Goal: Submit feedback/report problem: Submit feedback/report problem

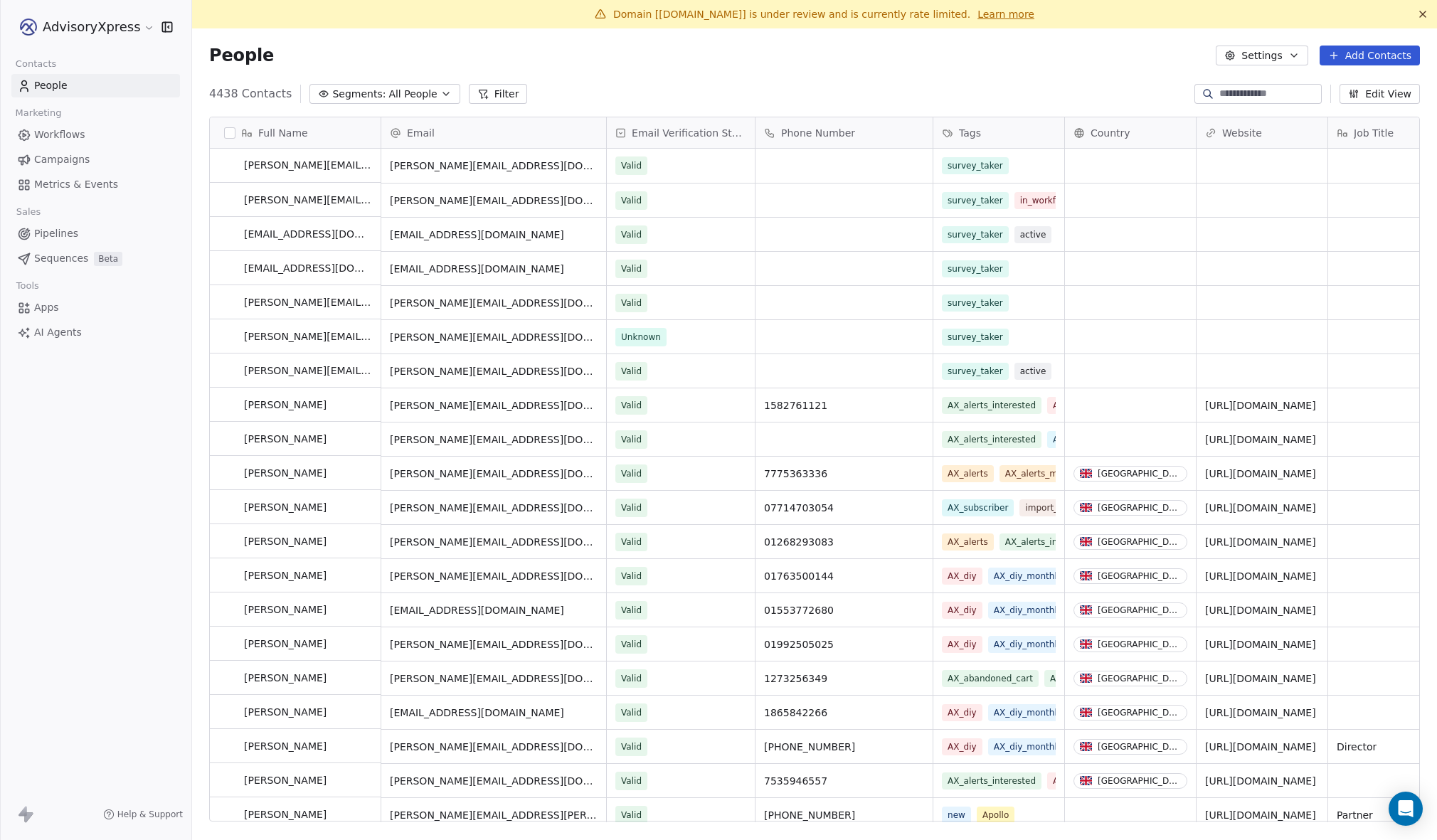
scroll to position [1, 0]
click at [54, 162] on span "Campaigns" at bounding box center [62, 159] width 56 height 15
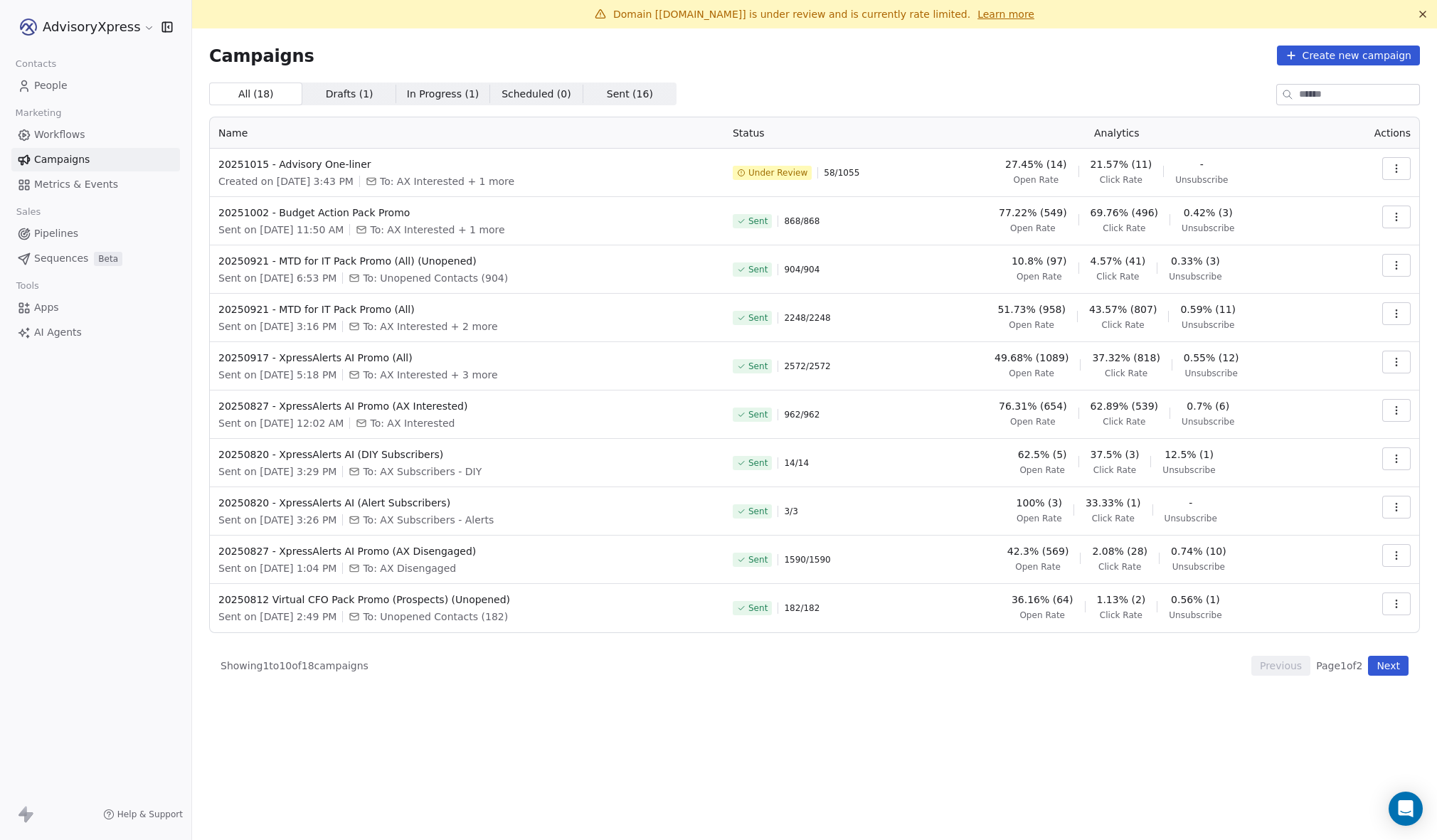
click at [81, 26] on html "AdvisoryXpress Contacts People Marketing Workflows Campaigns Metrics & Events S…" at bounding box center [718, 420] width 1437 height 840
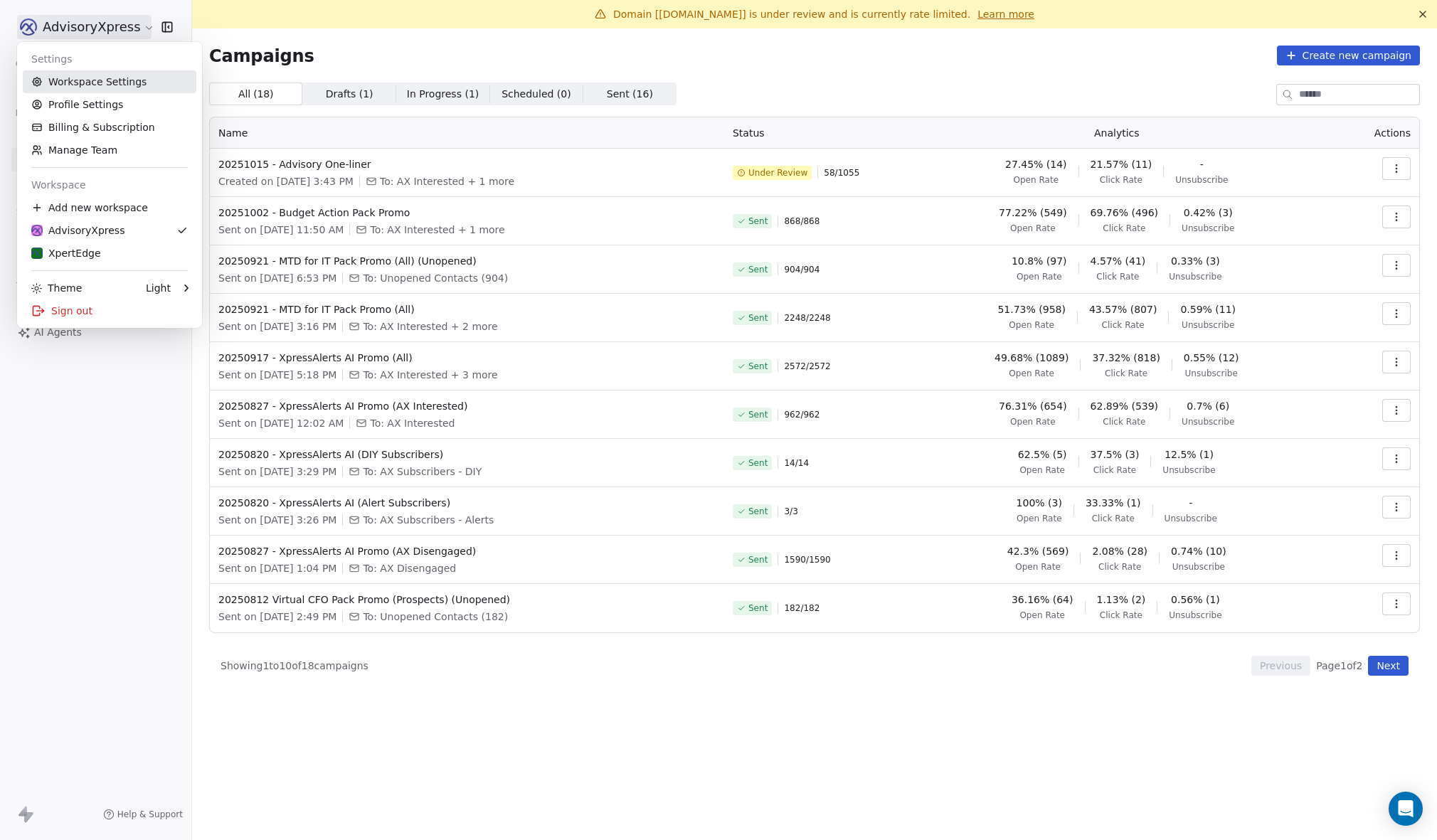
click at [81, 73] on link "Workspace Settings" at bounding box center [109, 81] width 174 height 22
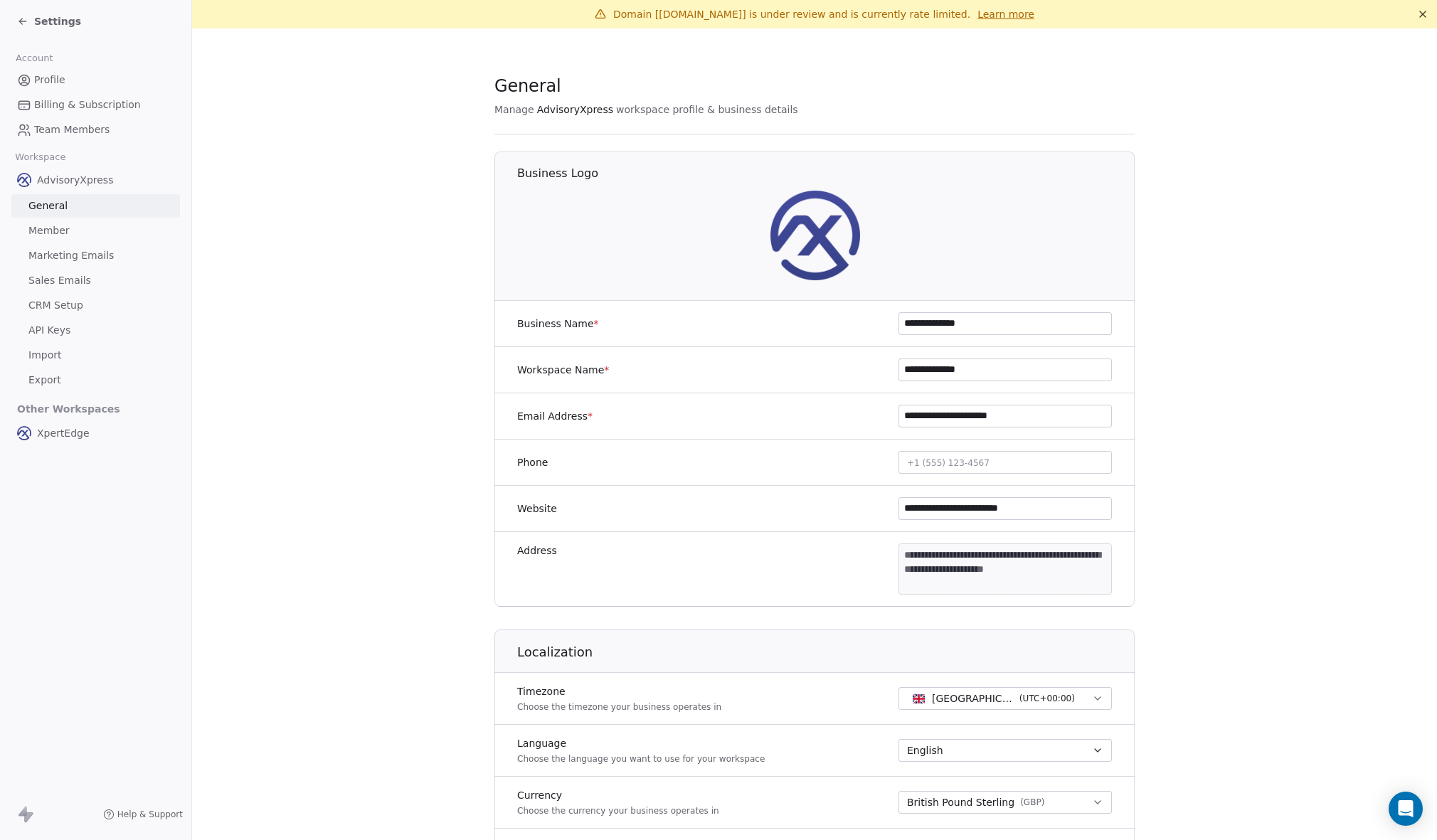
click at [59, 256] on span "Marketing Emails" at bounding box center [71, 255] width 85 height 15
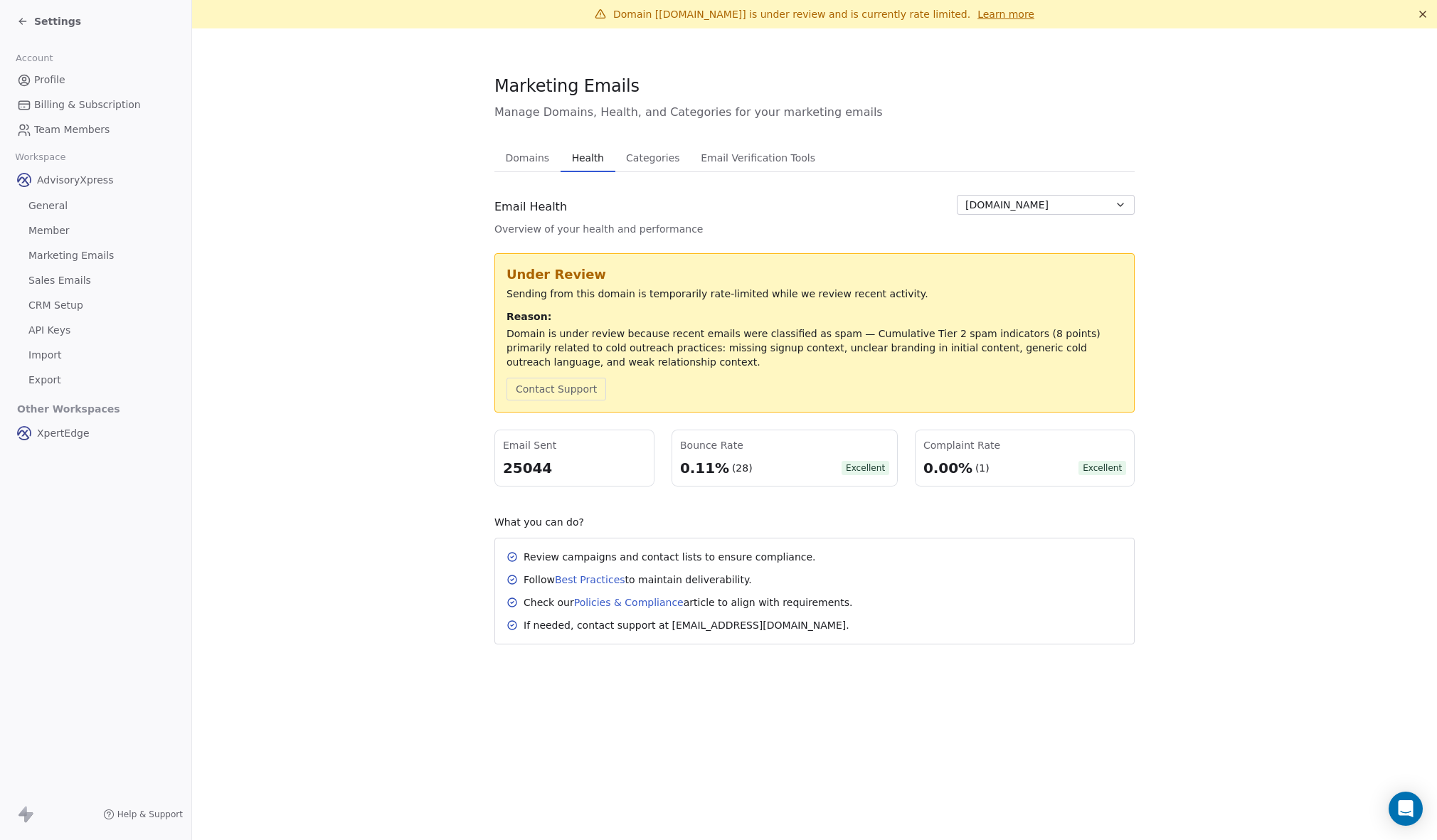
click at [575, 156] on span "Health" at bounding box center [588, 158] width 43 height 20
click at [562, 386] on button "Contact Support" at bounding box center [556, 389] width 100 height 22
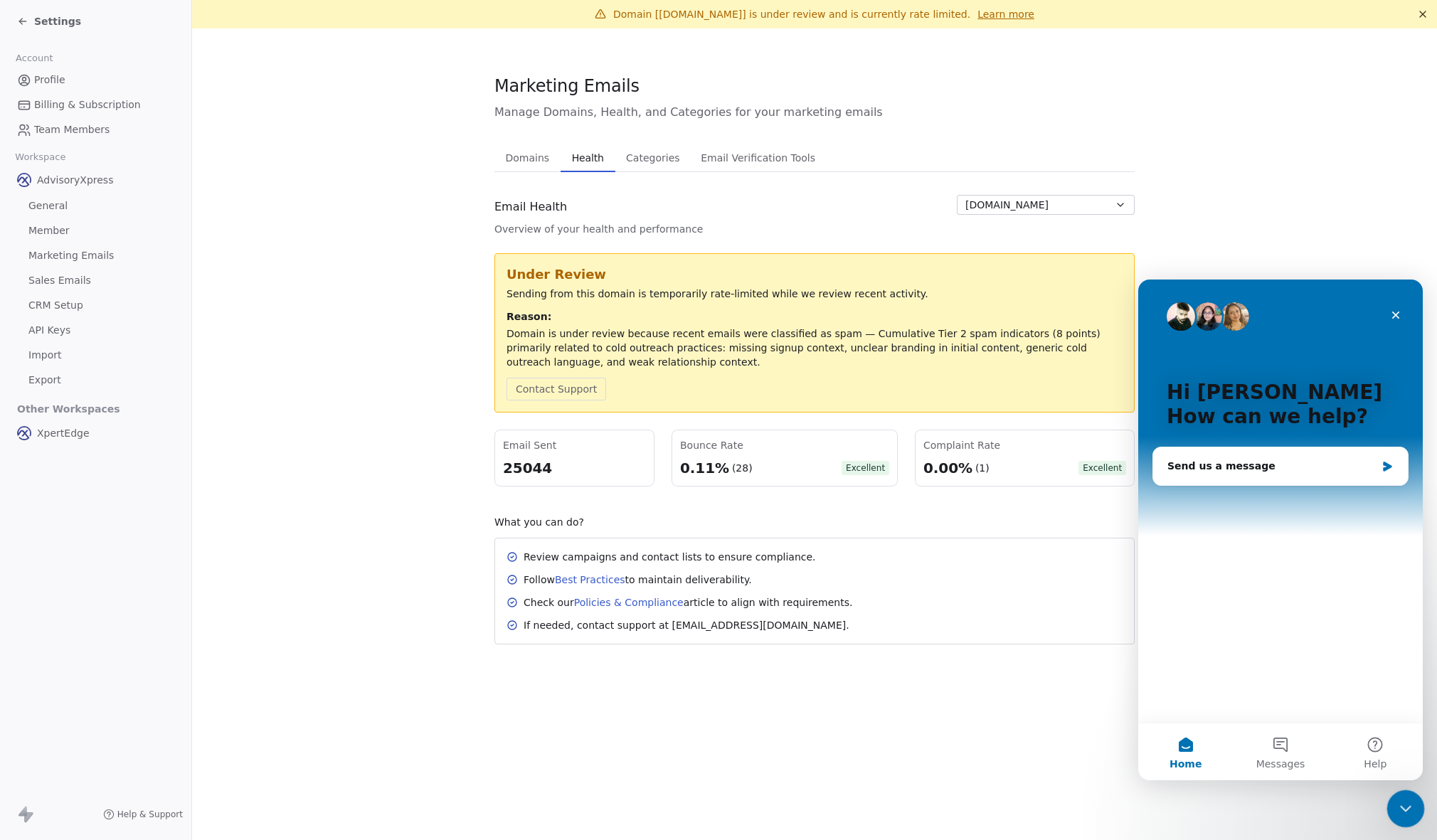
click at [1401, 804] on icon "Close Intercom Messenger" at bounding box center [1404, 807] width 17 height 17
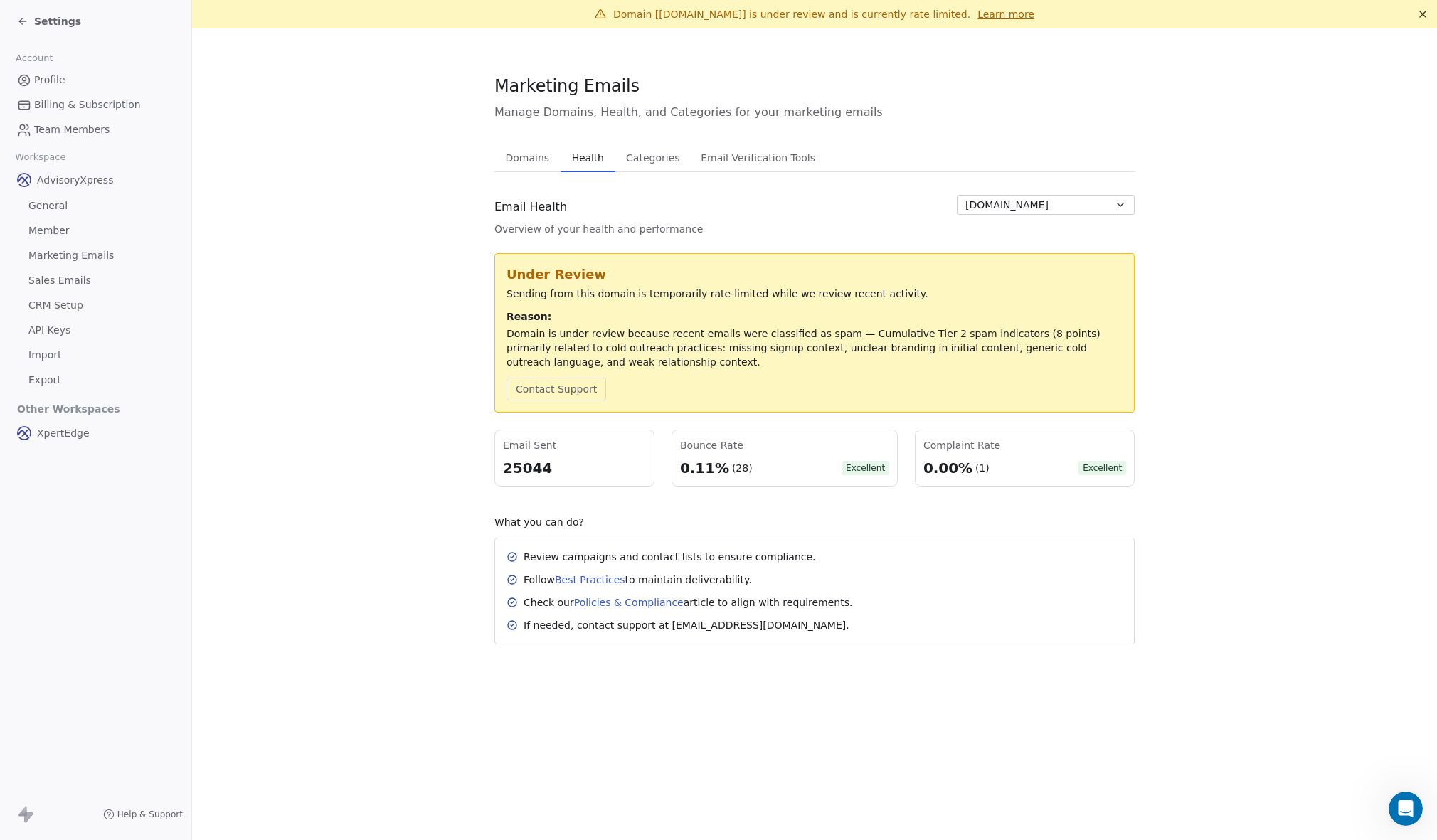
click at [22, 18] on icon at bounding box center [23, 22] width 12 height 12
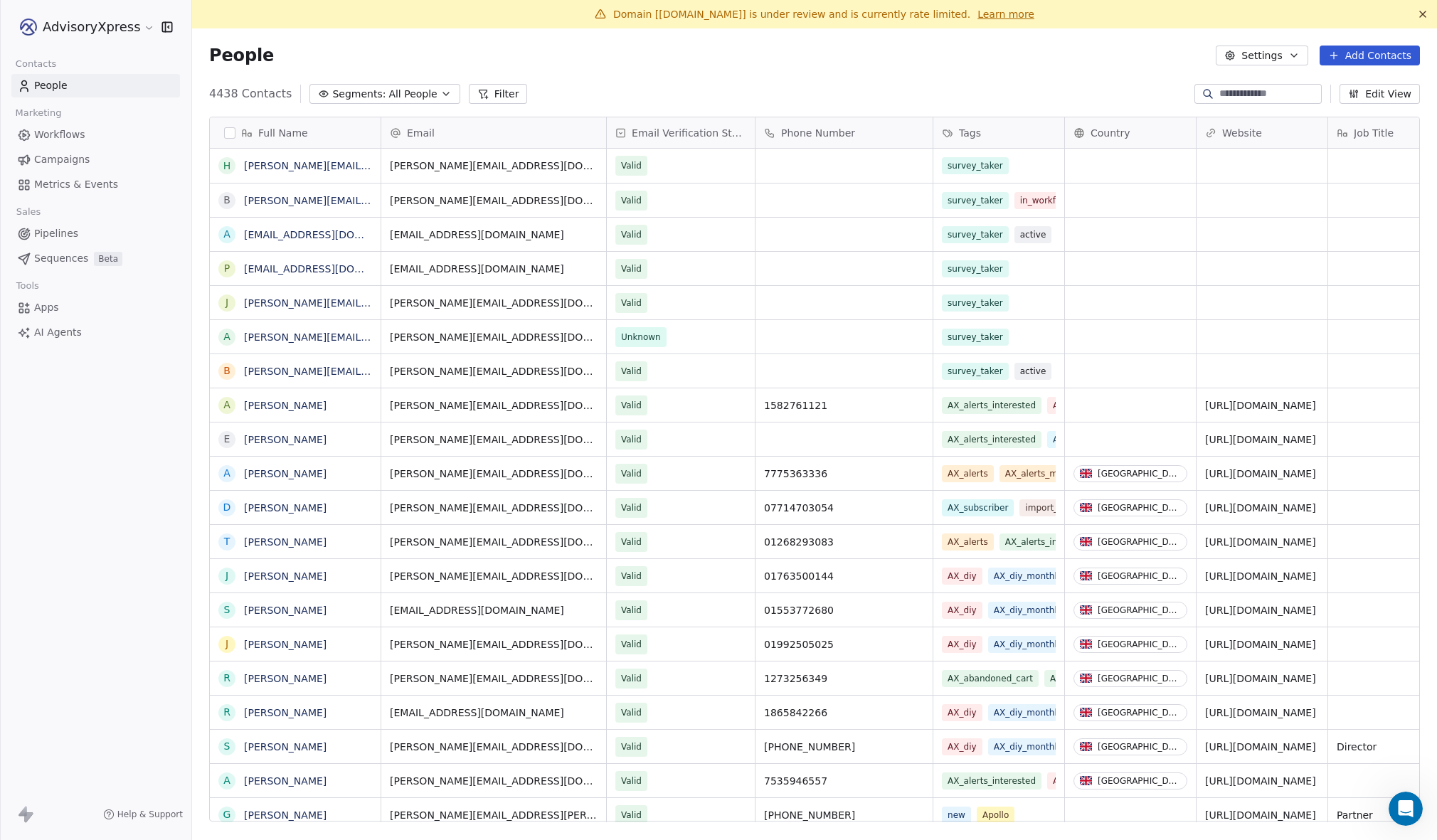
scroll to position [740, 1245]
click at [50, 156] on span "Campaigns" at bounding box center [62, 159] width 56 height 15
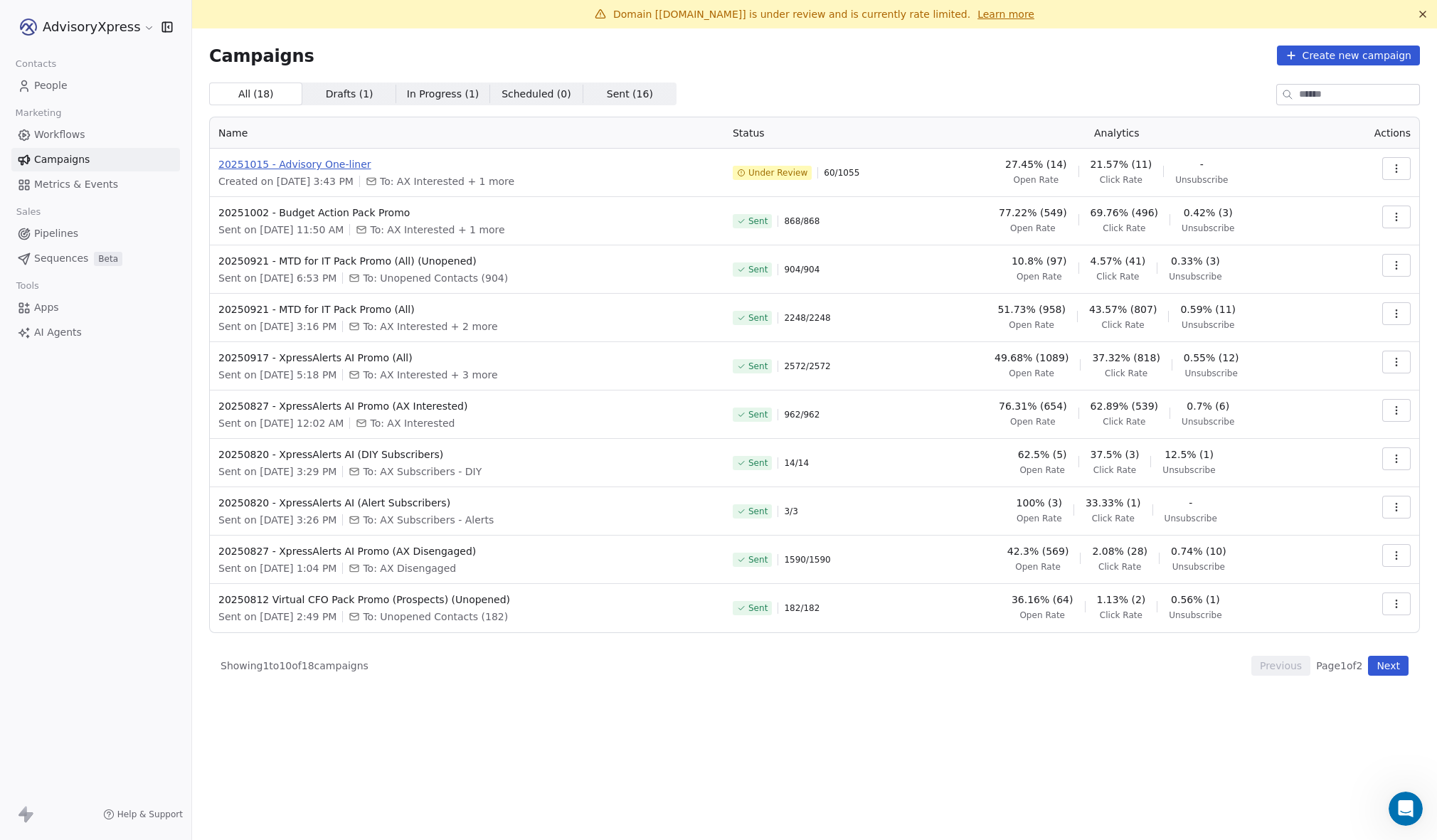
click at [339, 163] on span "20251015 - Advisory One-liner" at bounding box center [467, 164] width 497 height 14
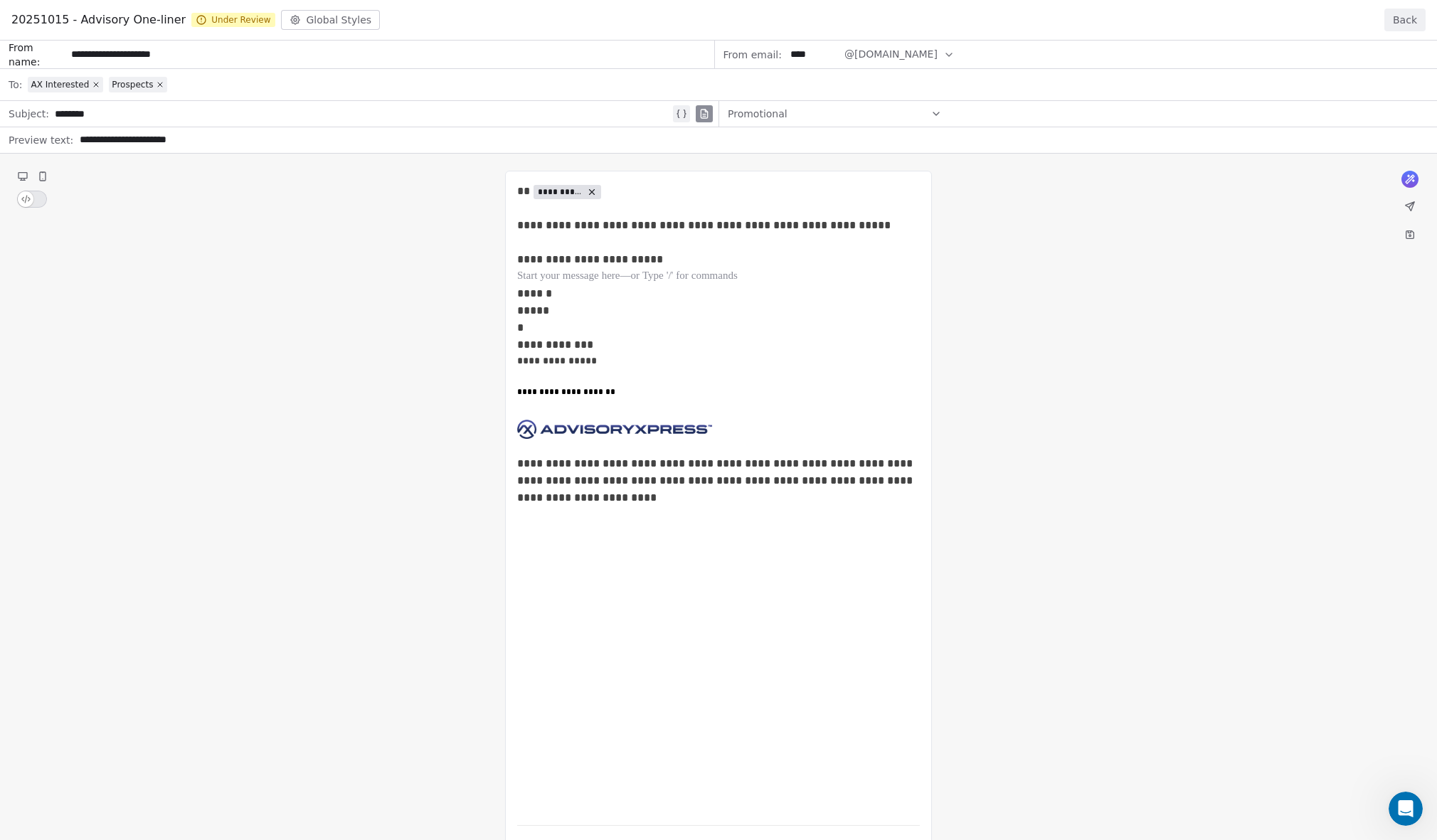
click at [1402, 18] on button "Back" at bounding box center [1405, 20] width 41 height 22
click at [1402, 18] on div "Domain [[DOMAIN_NAME]] is under review and is currently rate limited. Learn more" at bounding box center [814, 14] width 1222 height 14
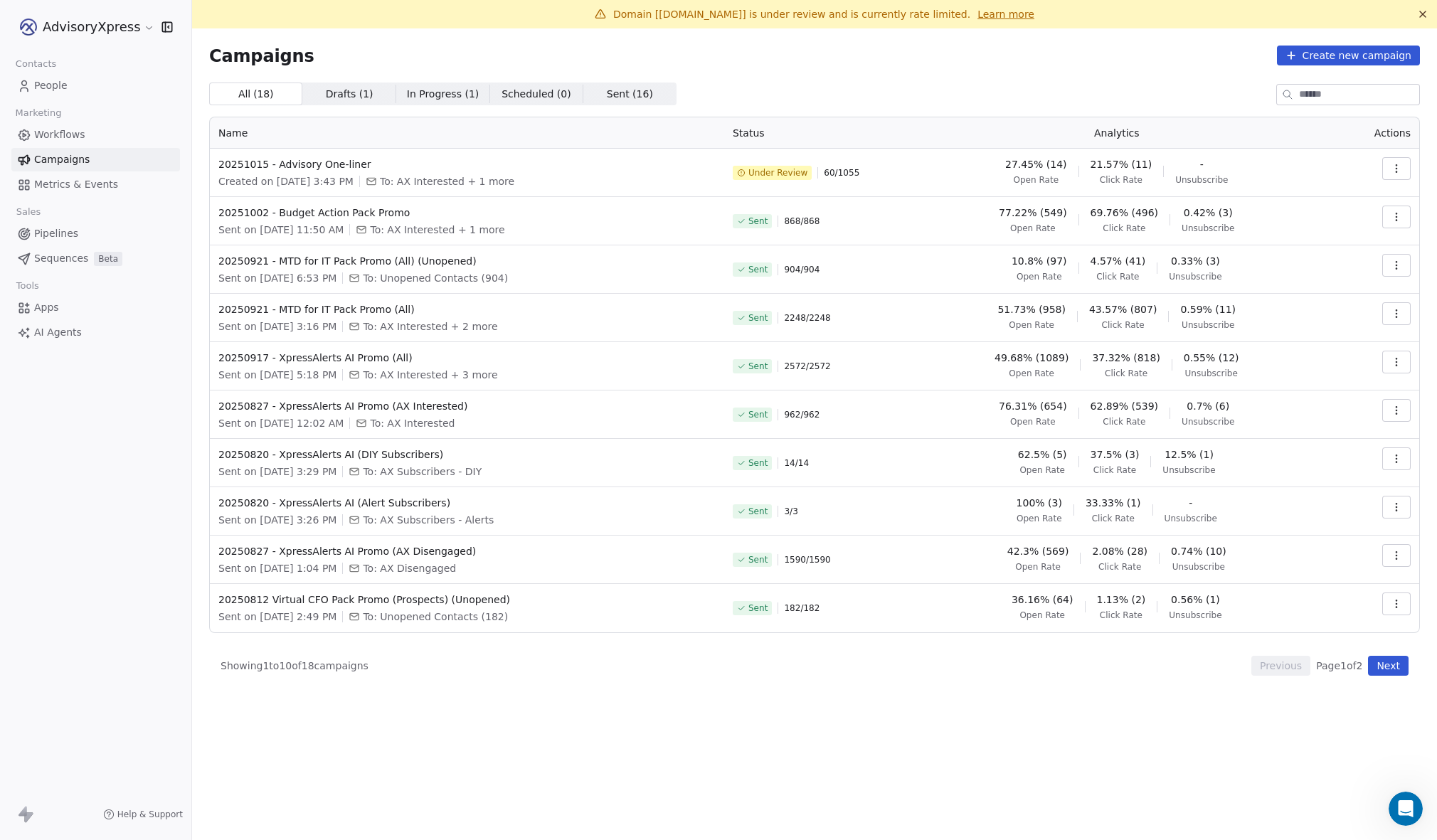
click at [1393, 164] on icon "button" at bounding box center [1397, 169] width 12 height 12
drag, startPoint x: 465, startPoint y: 182, endPoint x: 454, endPoint y: 178, distance: 11.7
click at [465, 182] on html "AdvisoryXpress Contacts People Marketing Workflows Campaigns Metrics & Events S…" at bounding box center [718, 420] width 1437 height 840
click at [329, 166] on span "20251015 - Advisory One-liner" at bounding box center [467, 164] width 497 height 14
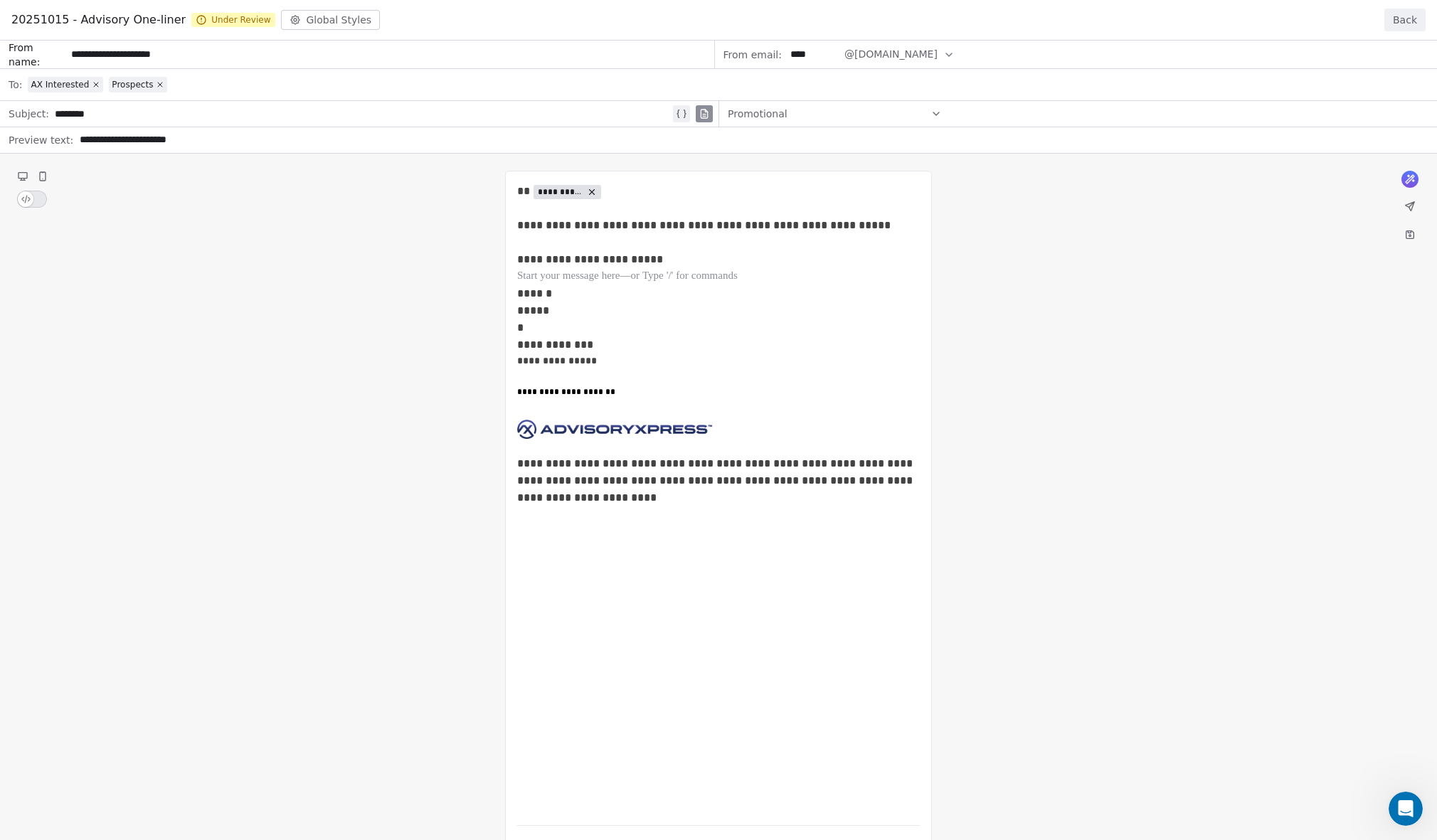
click at [1396, 14] on button "Back" at bounding box center [1405, 20] width 41 height 22
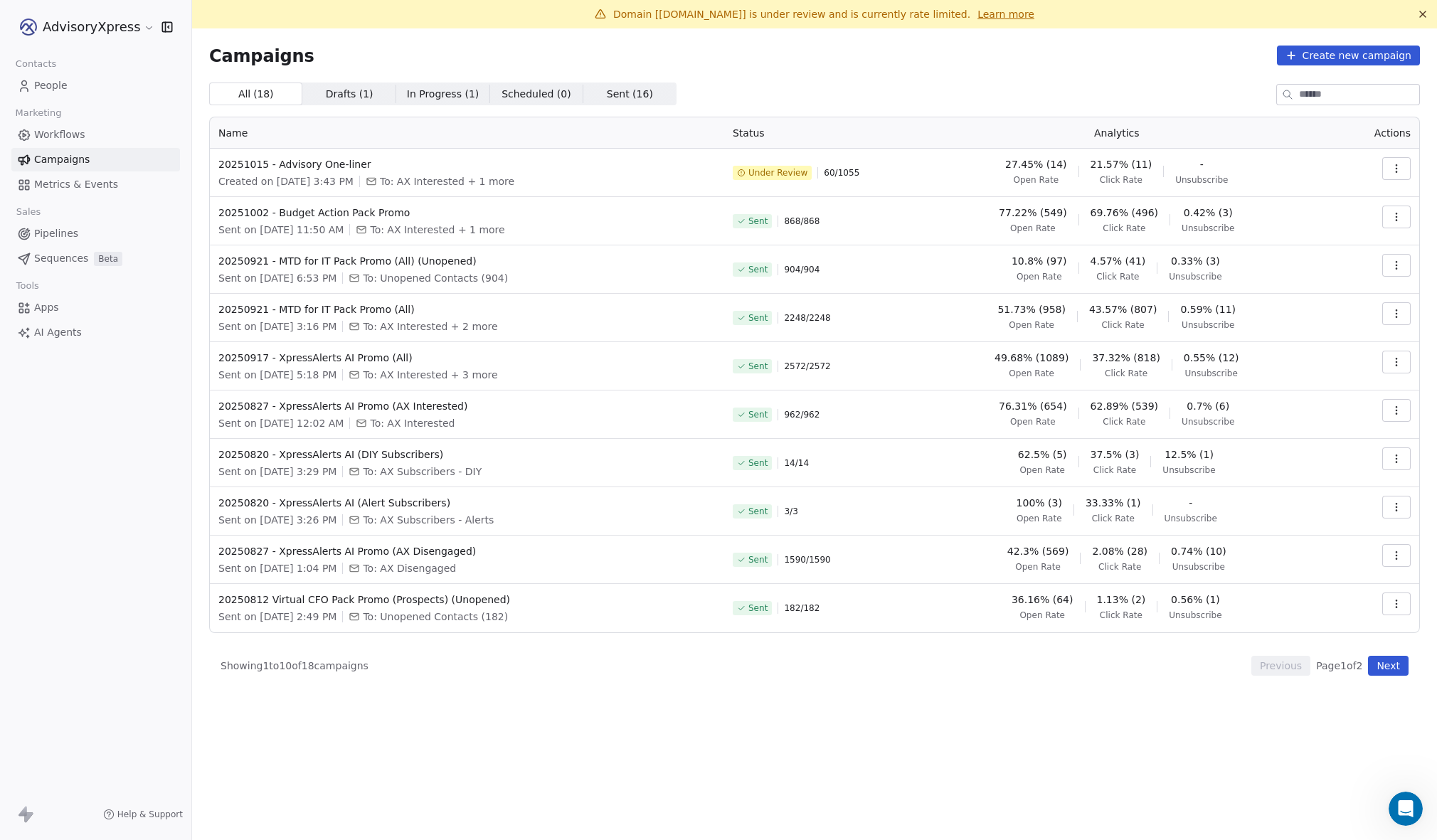
click at [48, 87] on span "People" at bounding box center [51, 85] width 33 height 15
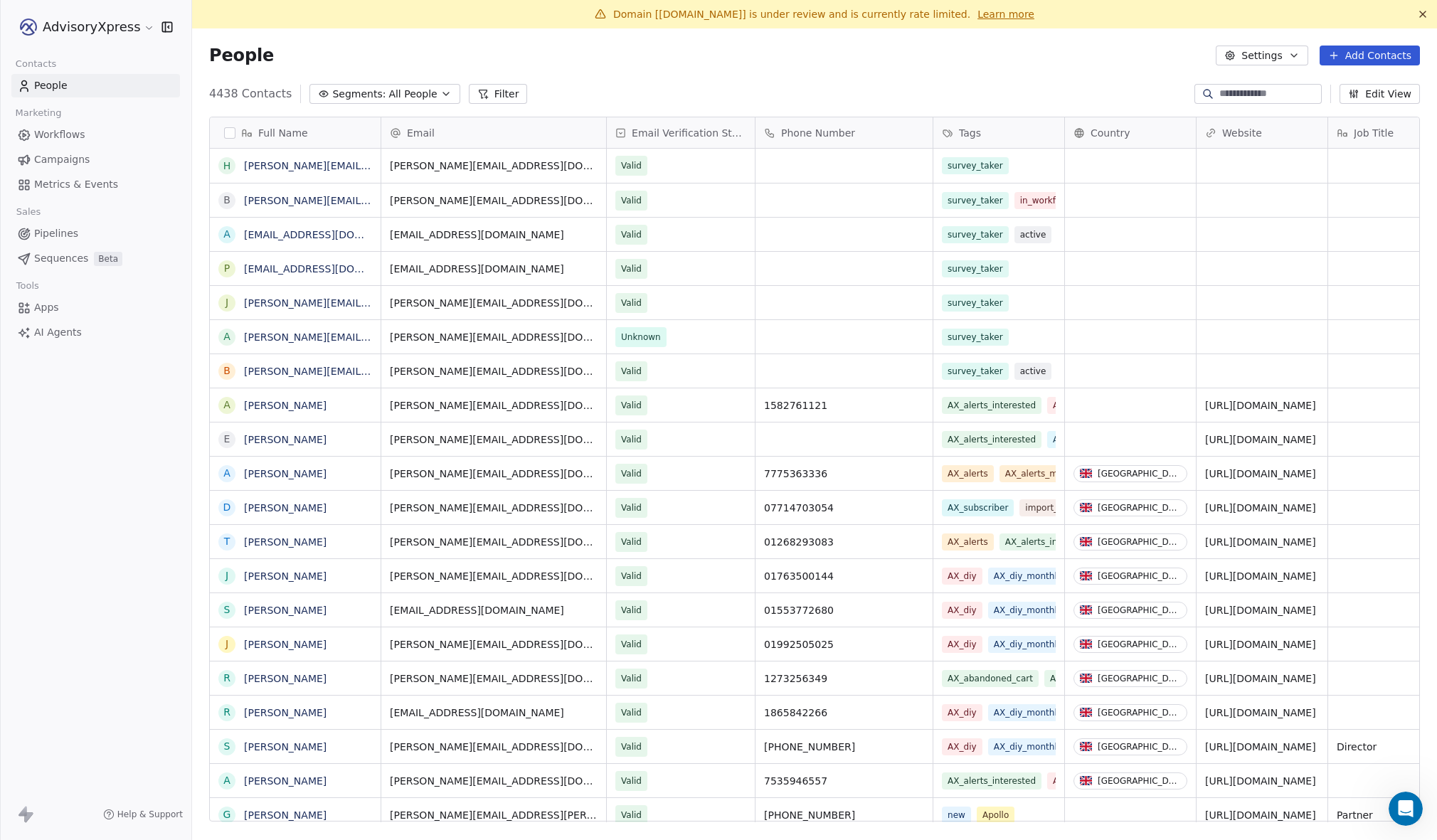
scroll to position [740, 1245]
click at [396, 91] on span "All People" at bounding box center [412, 94] width 48 height 15
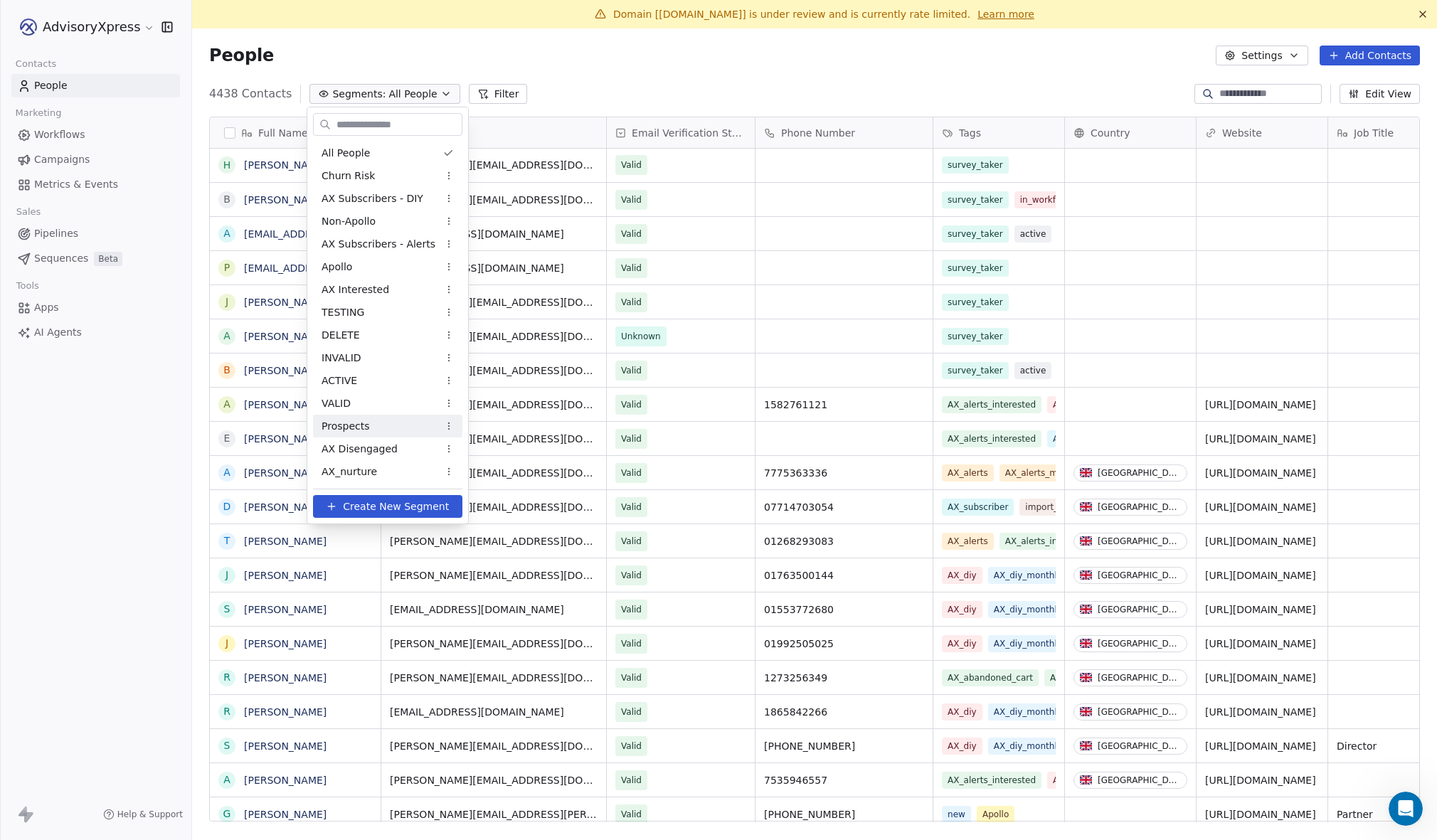
click at [350, 427] on span "Prospects" at bounding box center [345, 426] width 48 height 15
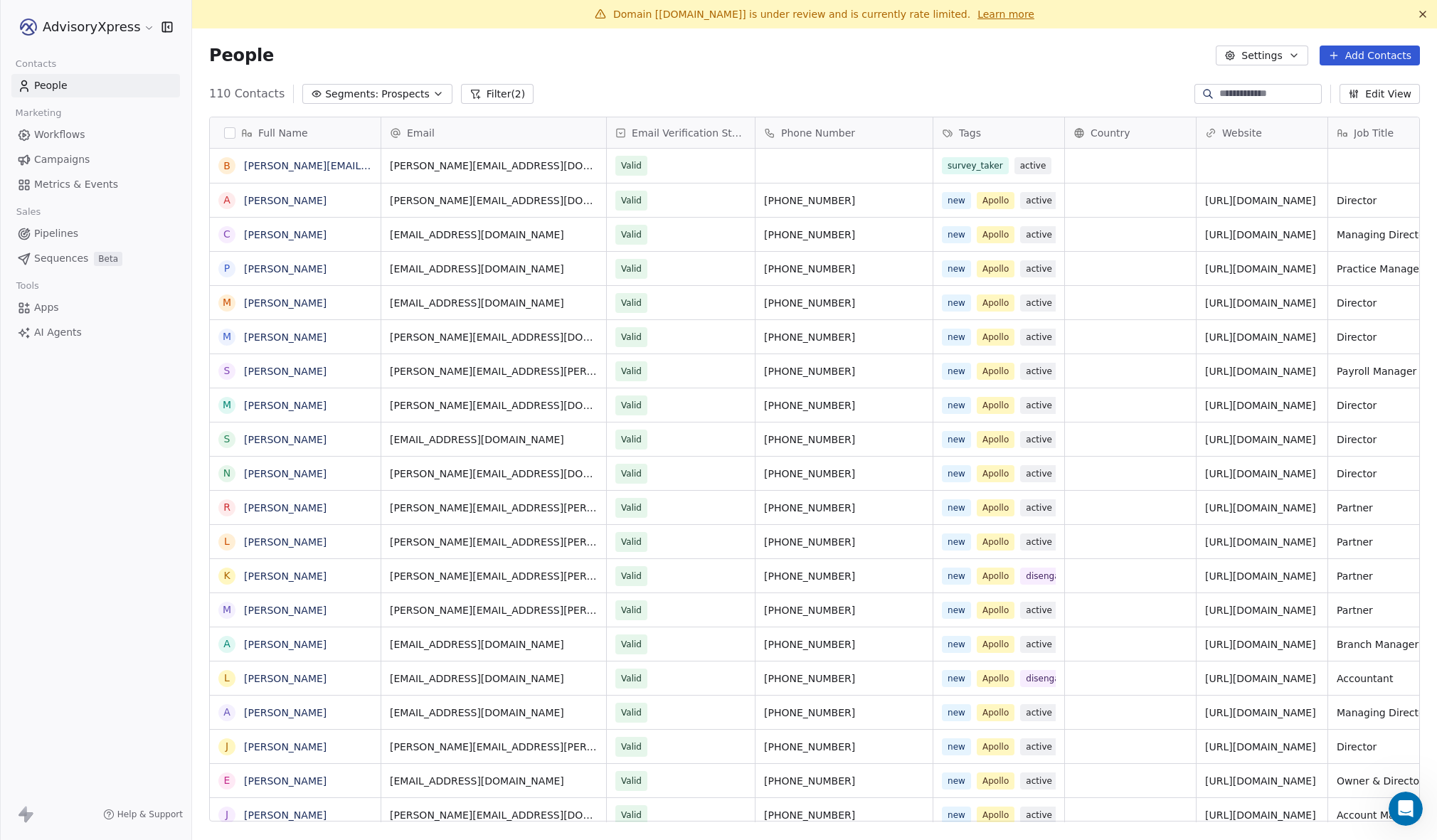
click at [433, 91] on icon "button" at bounding box center [438, 94] width 12 height 12
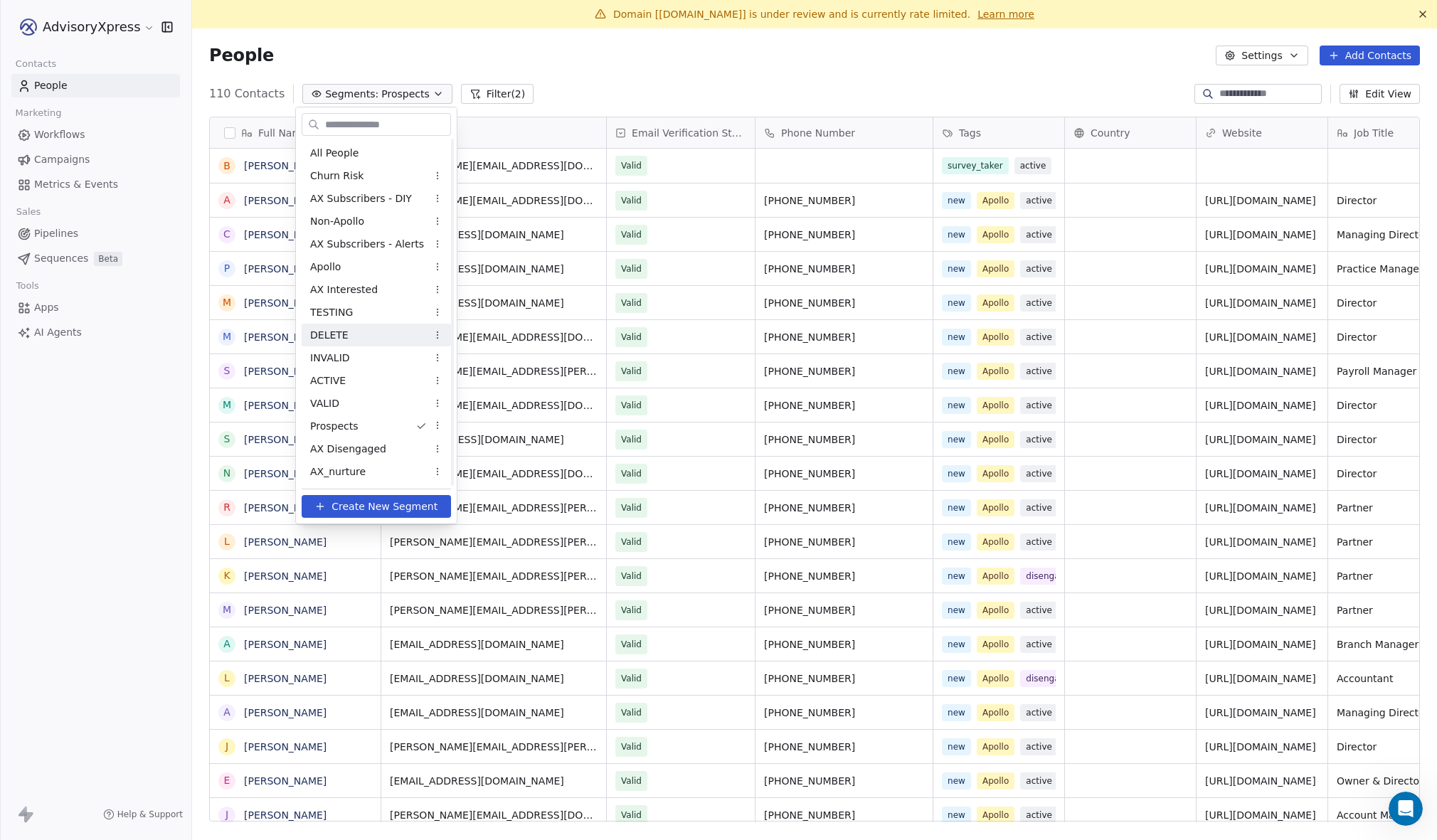
scroll to position [1, 0]
click at [436, 427] on html "AdvisoryXpress Contacts People Marketing Workflows Campaigns Metrics & Events S…" at bounding box center [718, 420] width 1437 height 840
click at [446, 452] on div "Edit" at bounding box center [486, 452] width 96 height 22
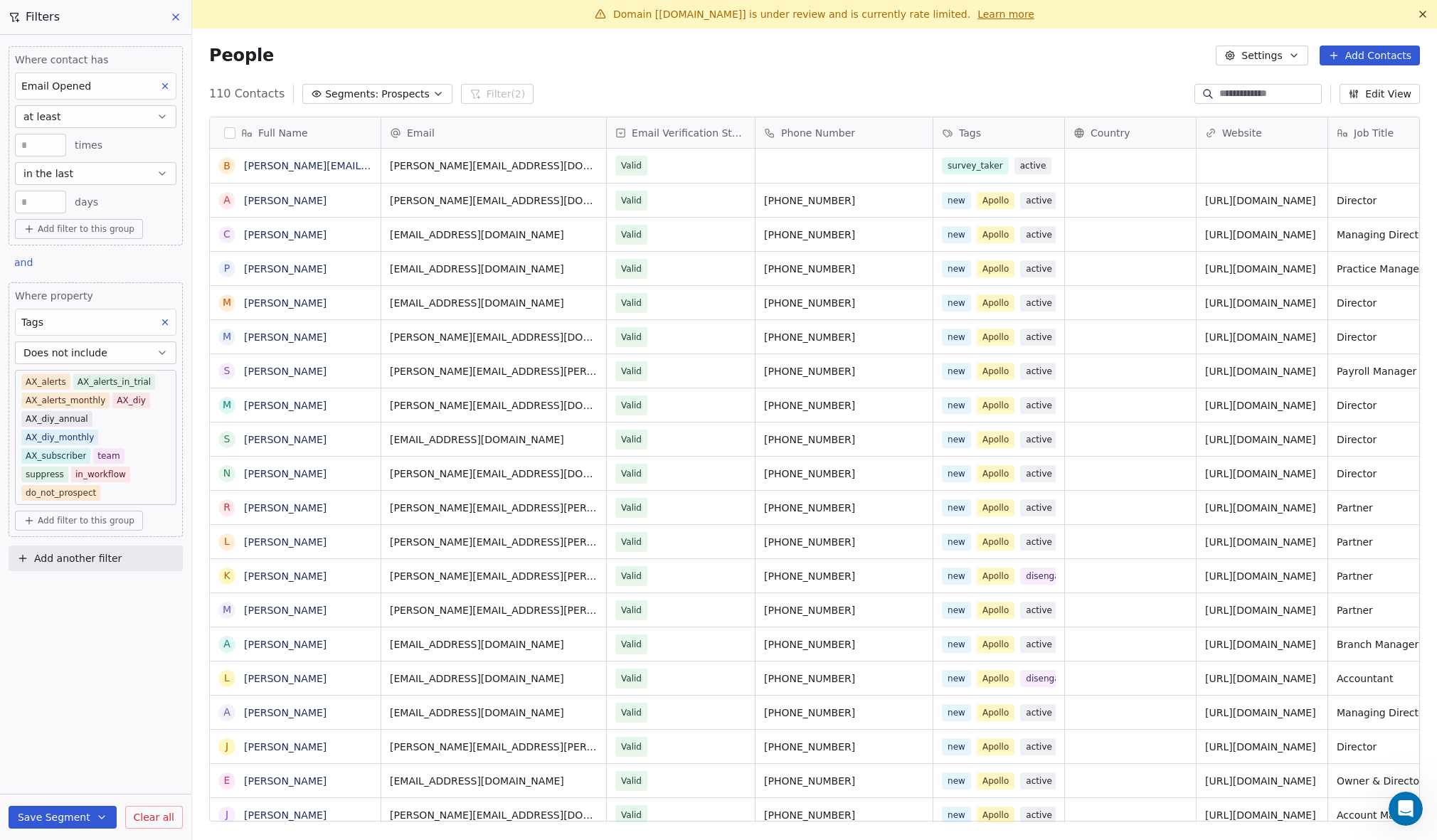
click at [175, 12] on icon at bounding box center [176, 17] width 12 height 12
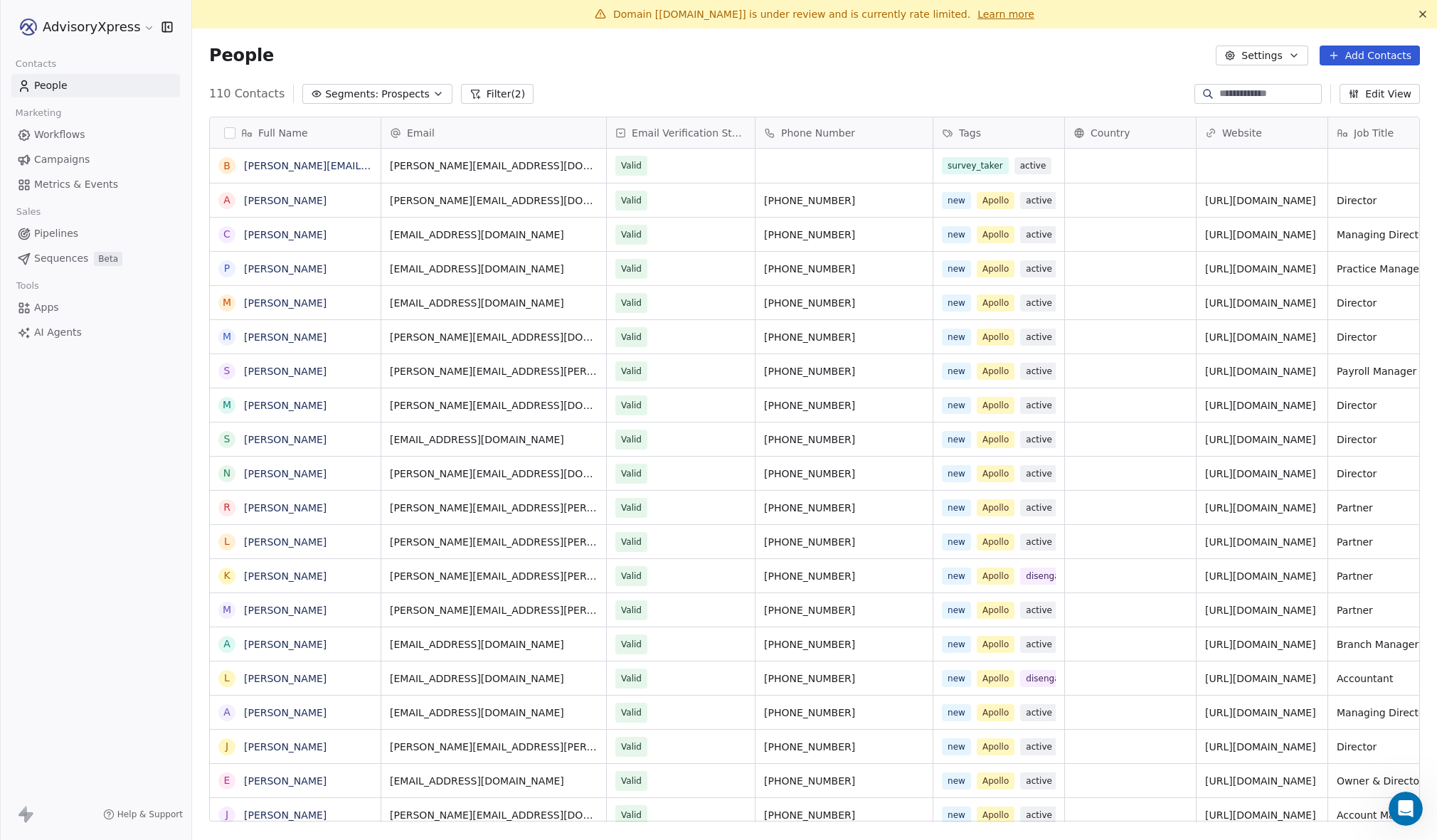
click at [48, 160] on span "Campaigns" at bounding box center [62, 159] width 56 height 15
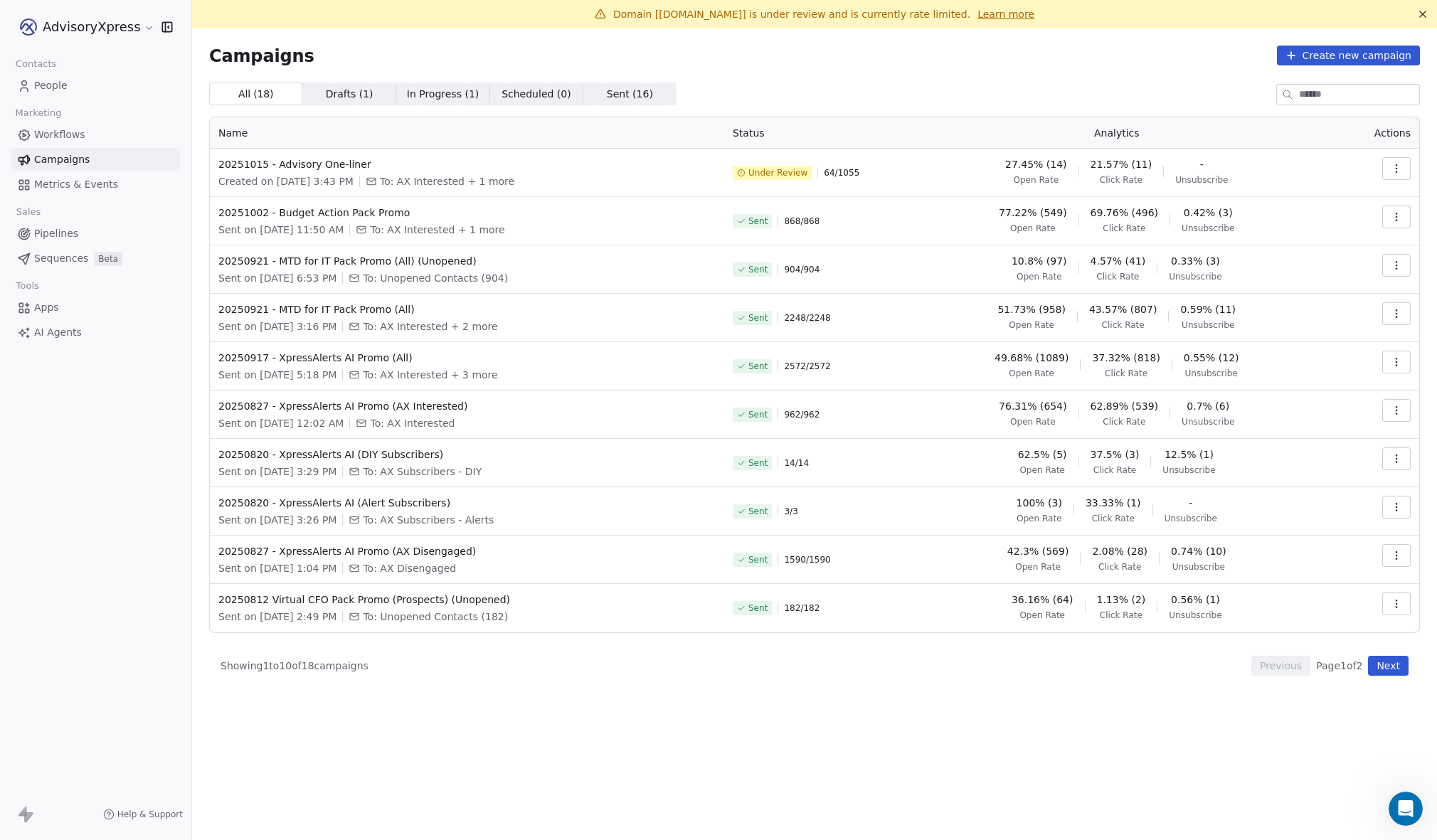
click at [1394, 166] on icon "button" at bounding box center [1397, 169] width 12 height 12
click at [1290, 197] on span "View" at bounding box center [1297, 201] width 27 height 17
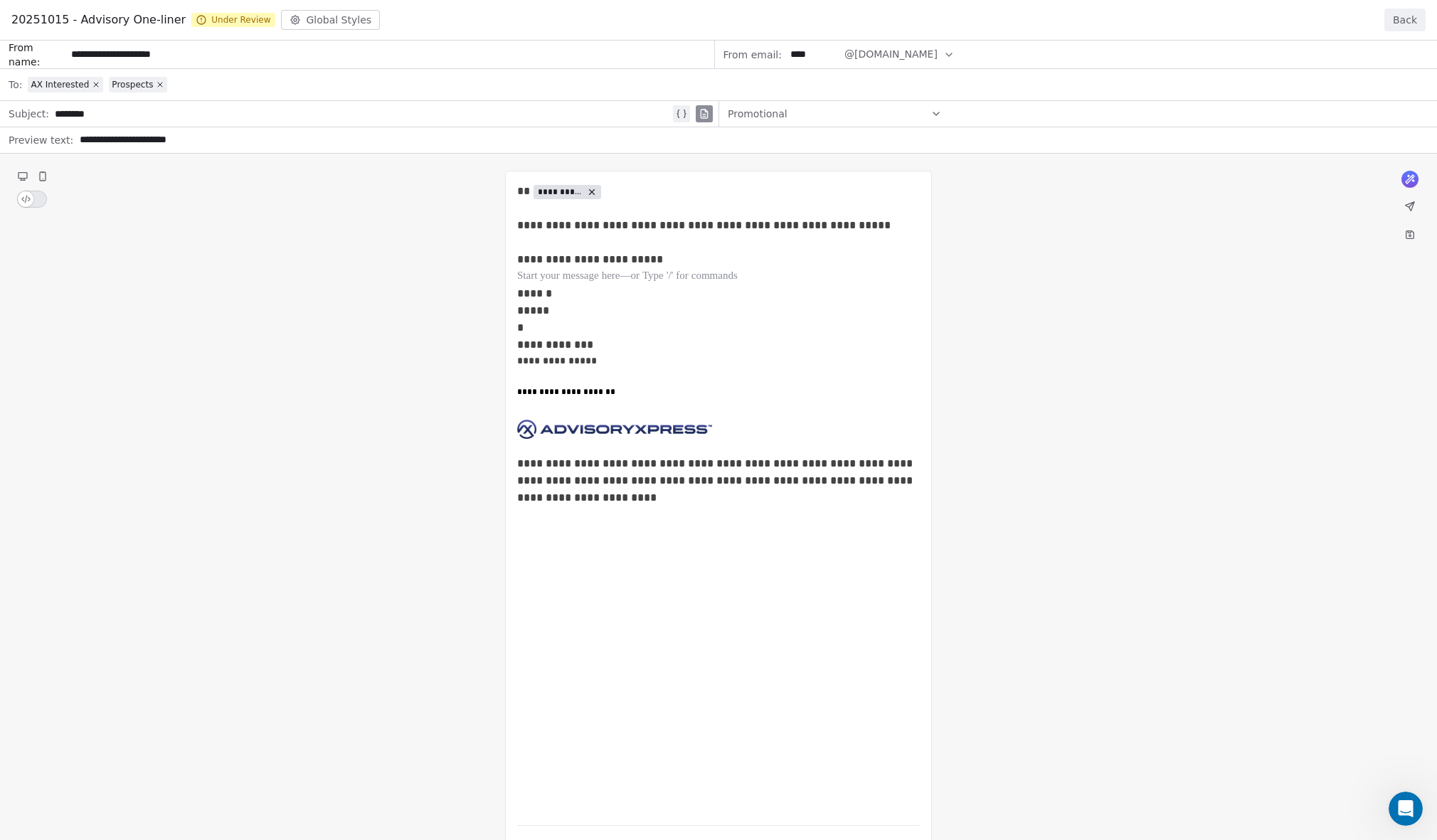
click at [1408, 21] on button "Back" at bounding box center [1405, 20] width 41 height 22
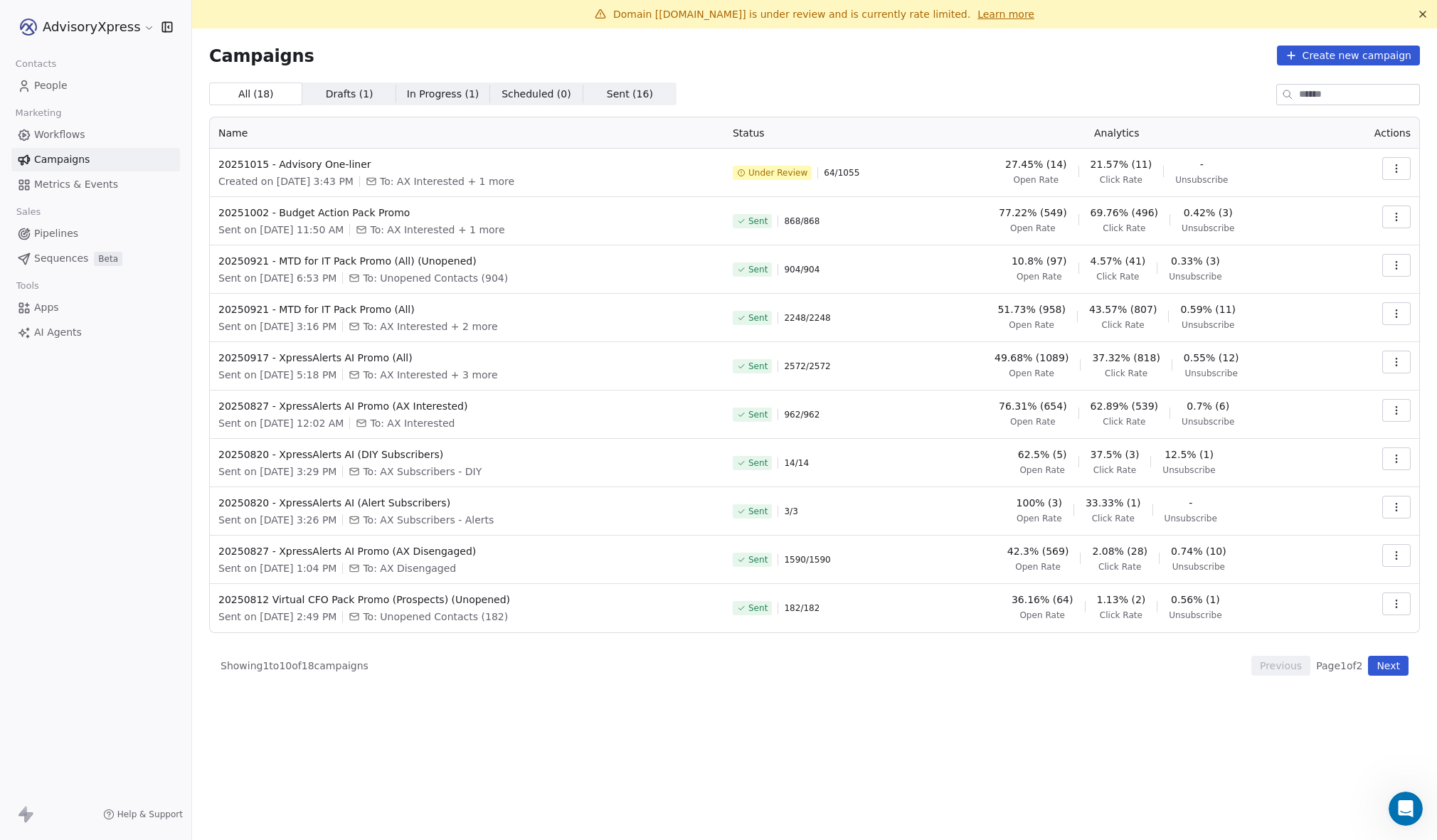
click at [1059, 175] on span "Open Rate" at bounding box center [1035, 180] width 46 height 12
click at [996, 14] on link "Learn more" at bounding box center [1006, 14] width 57 height 14
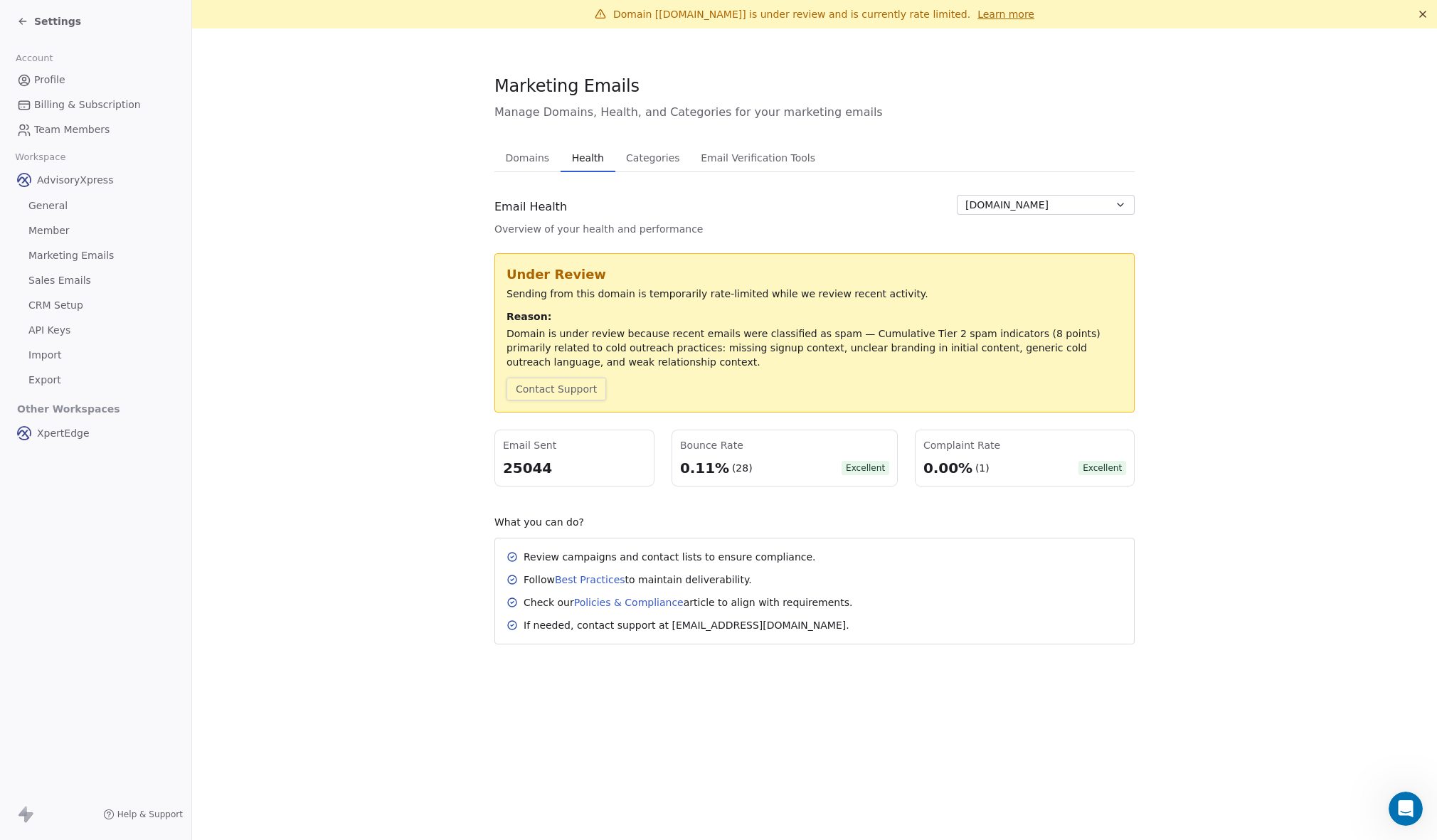
click at [580, 394] on button "Contact Support" at bounding box center [556, 389] width 100 height 22
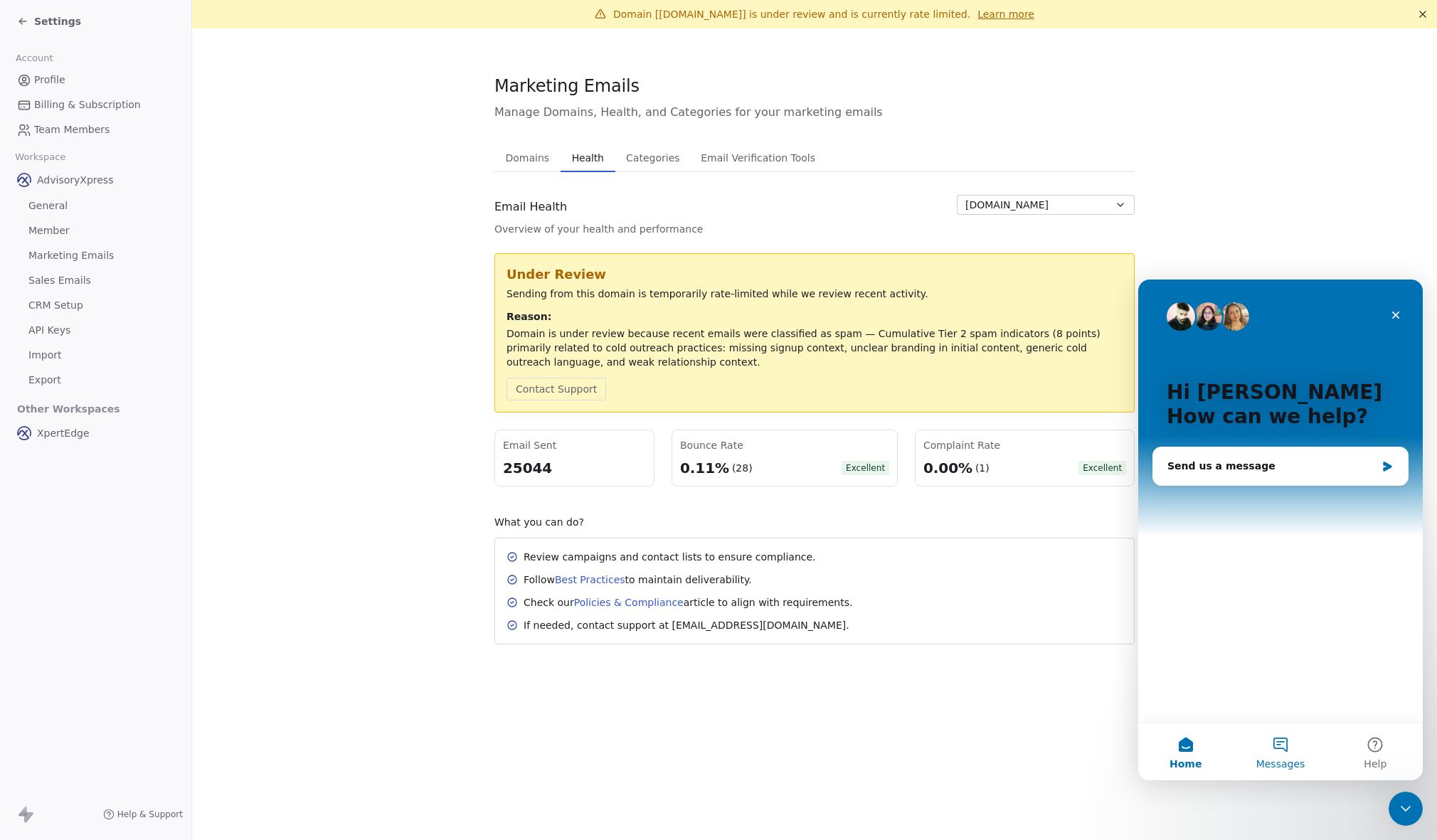
click at [1279, 751] on button "Messages" at bounding box center [1280, 752] width 95 height 57
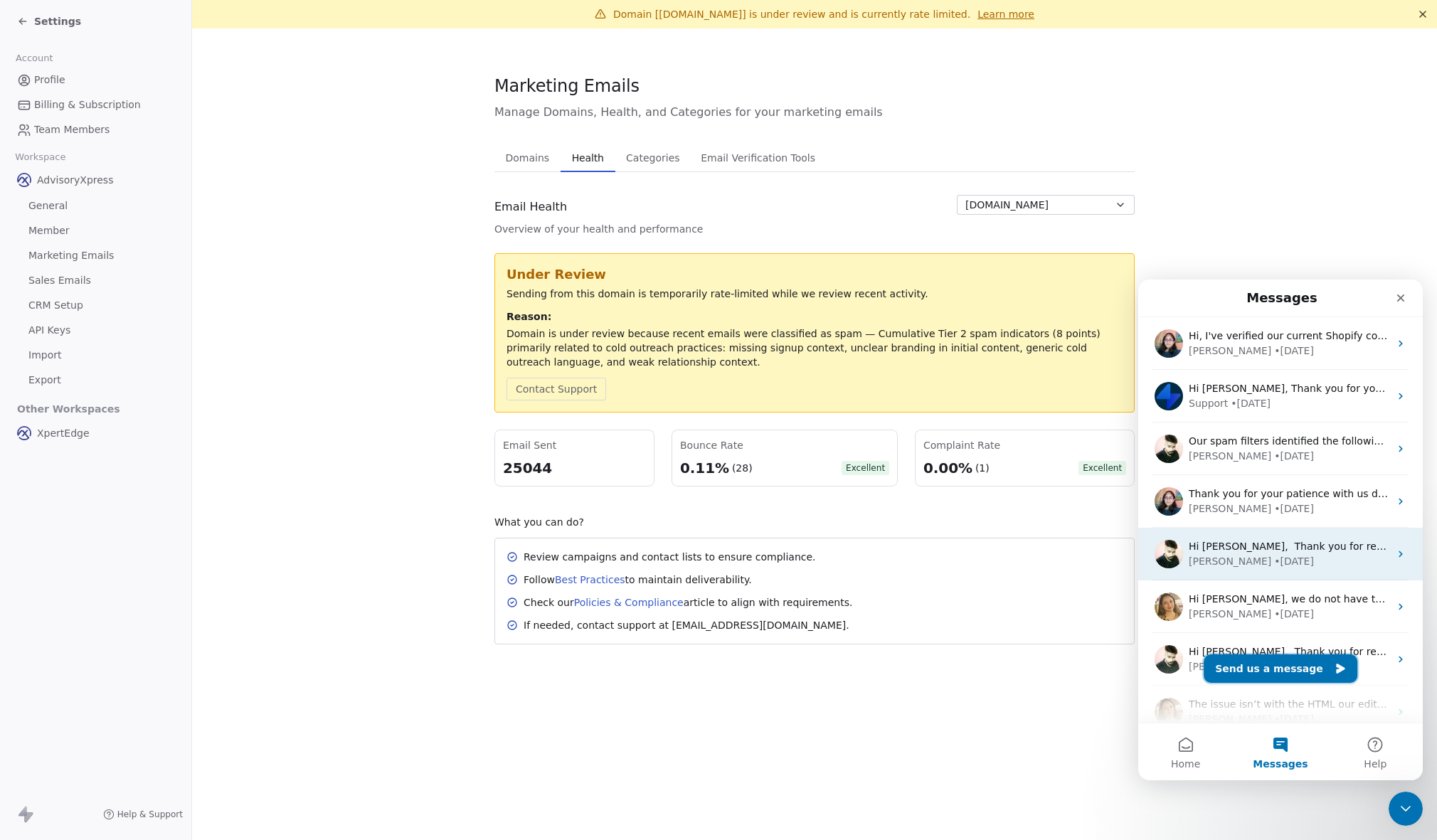
drag, startPoint x: 1261, startPoint y: 669, endPoint x: 1270, endPoint y: 548, distance: 121.3
click at [1270, 548] on main "Messages Hi, I've verified our current Shopify connection but need some clarifi…" at bounding box center [1280, 530] width 284 height 501
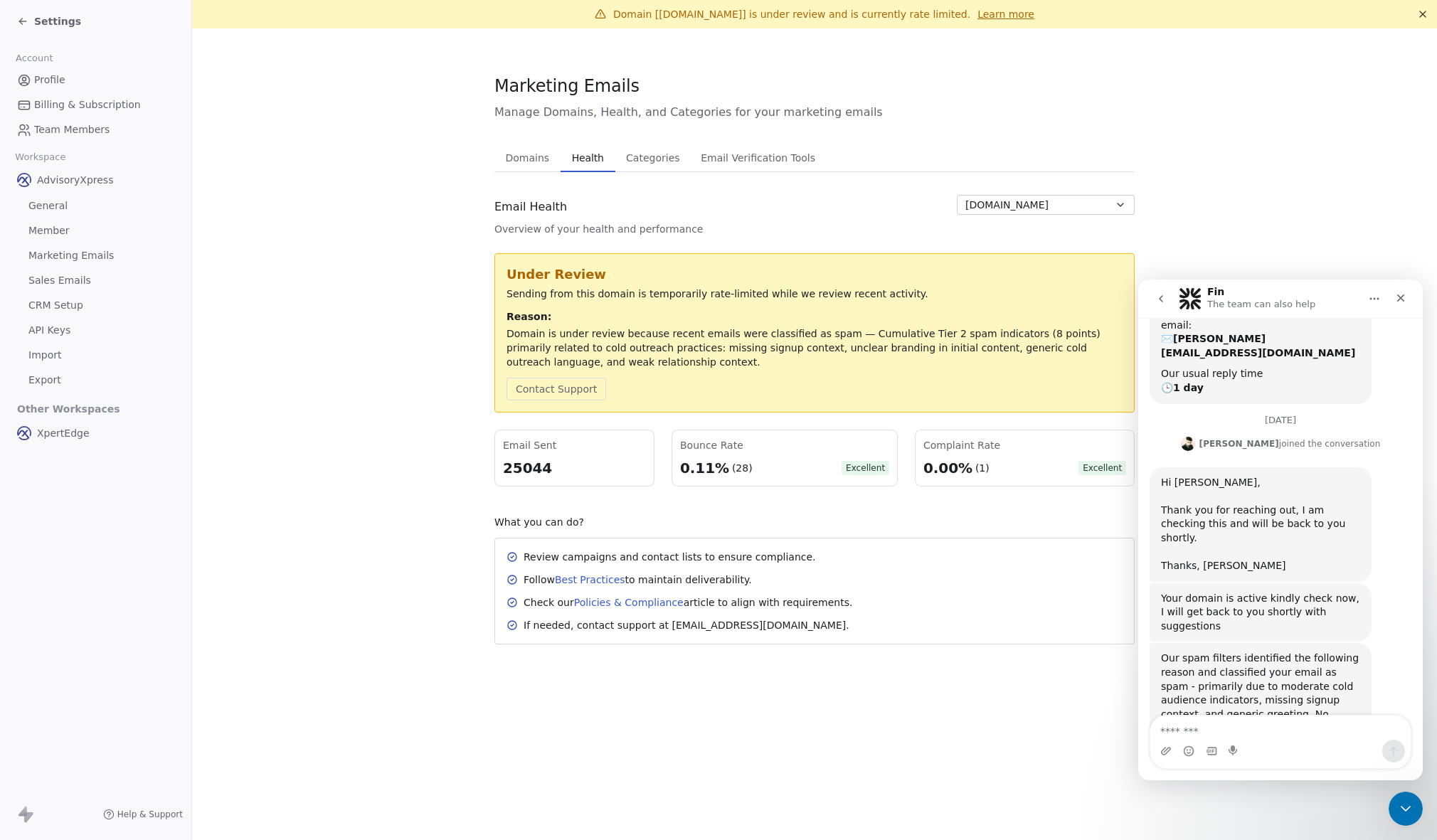
scroll to position [297, 0]
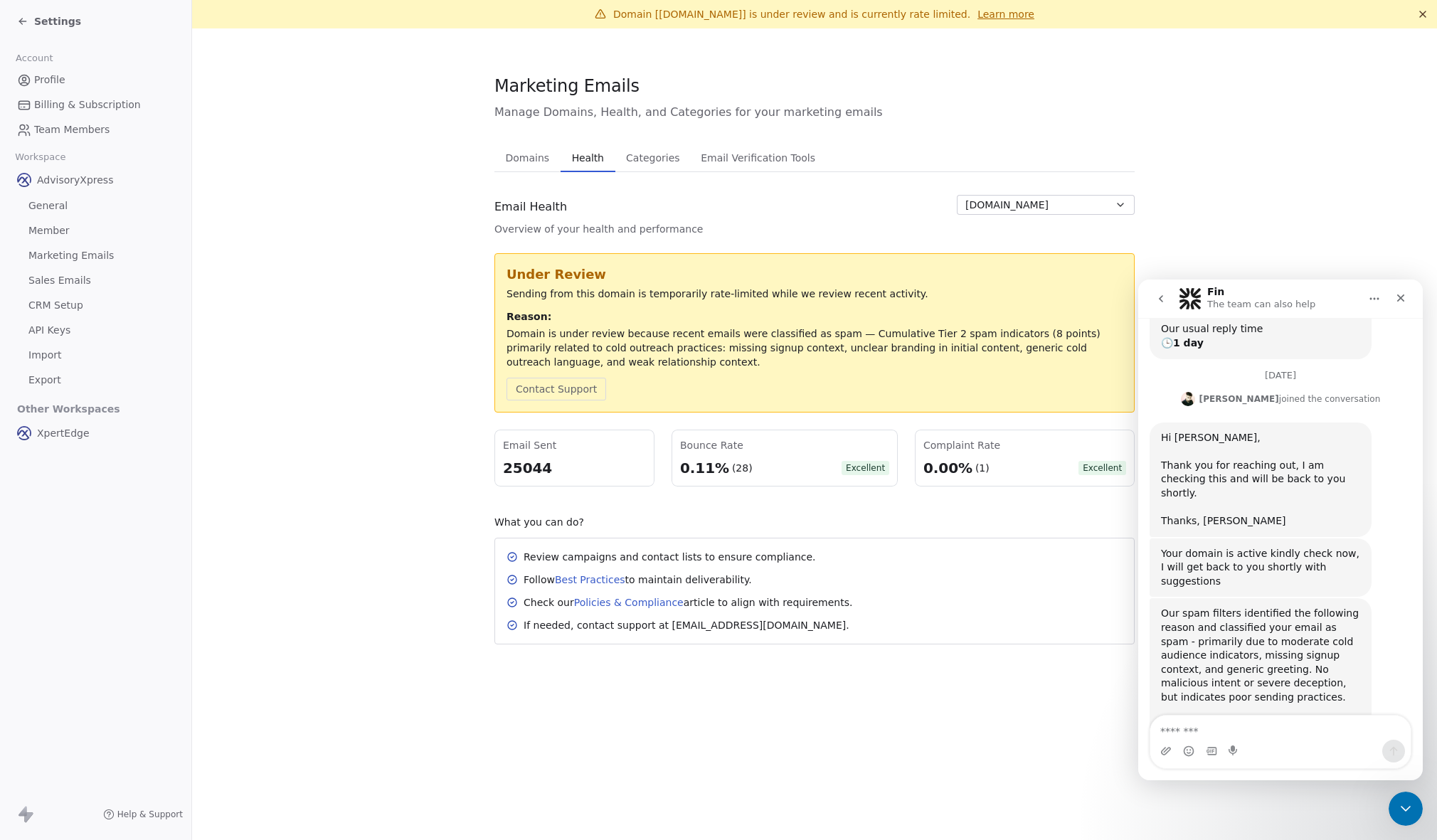
click at [1195, 729] on textarea "Message…" at bounding box center [1281, 727] width 260 height 24
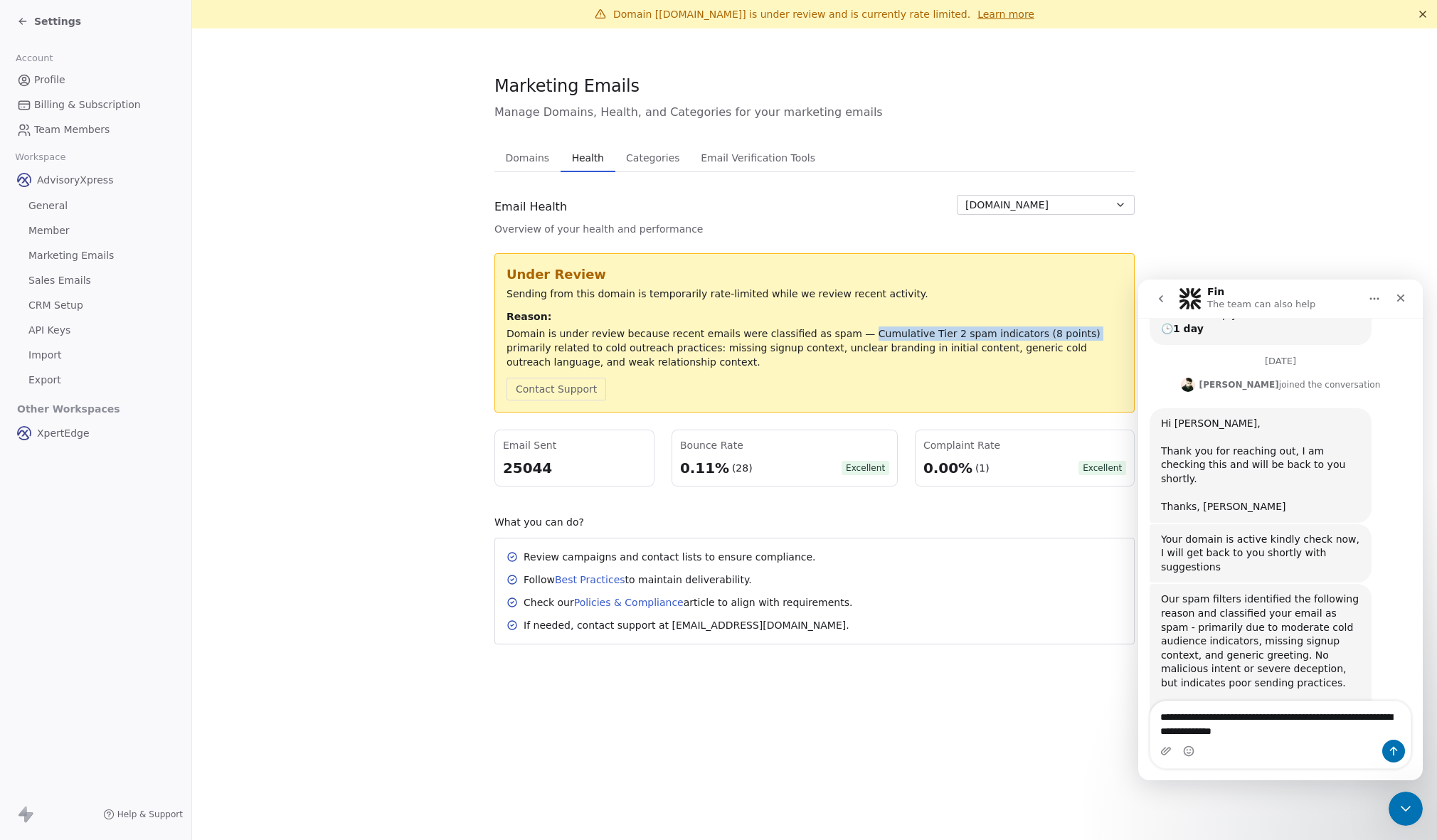
drag, startPoint x: 844, startPoint y: 333, endPoint x: 1054, endPoint y: 357, distance: 211.4
click at [1053, 333] on div "Domain is under review because recent emails were classified as spam — Cumulati…" at bounding box center [815, 347] width 616 height 43
copy div "Cumulative Tier 2 spam indicators (8 points)"
click at [1310, 734] on textarea "**********" at bounding box center [1281, 721] width 260 height 38
paste textarea "**********"
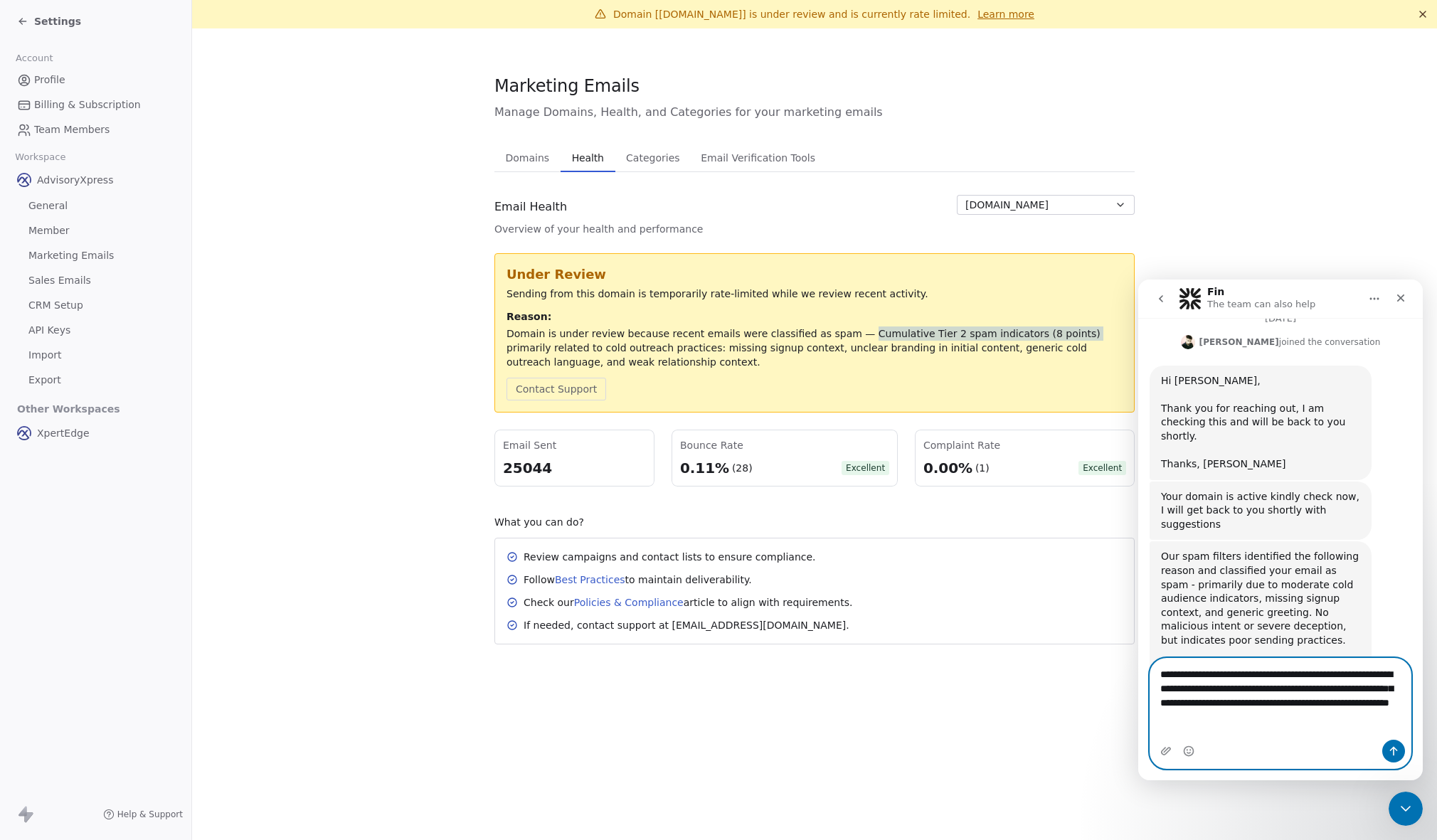
scroll to position [340, 0]
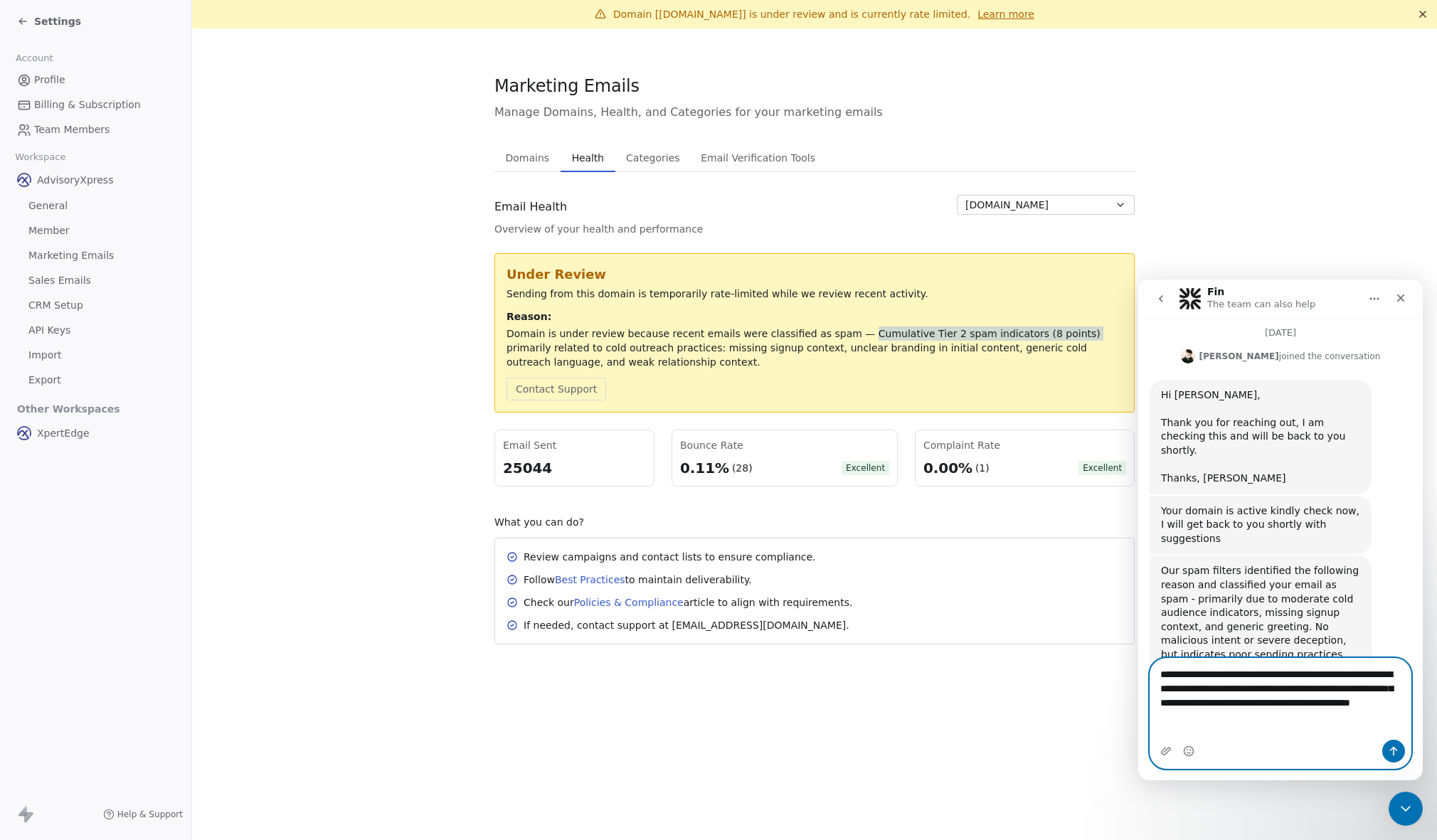
click at [1404, 687] on textarea "**********" at bounding box center [1281, 692] width 260 height 67
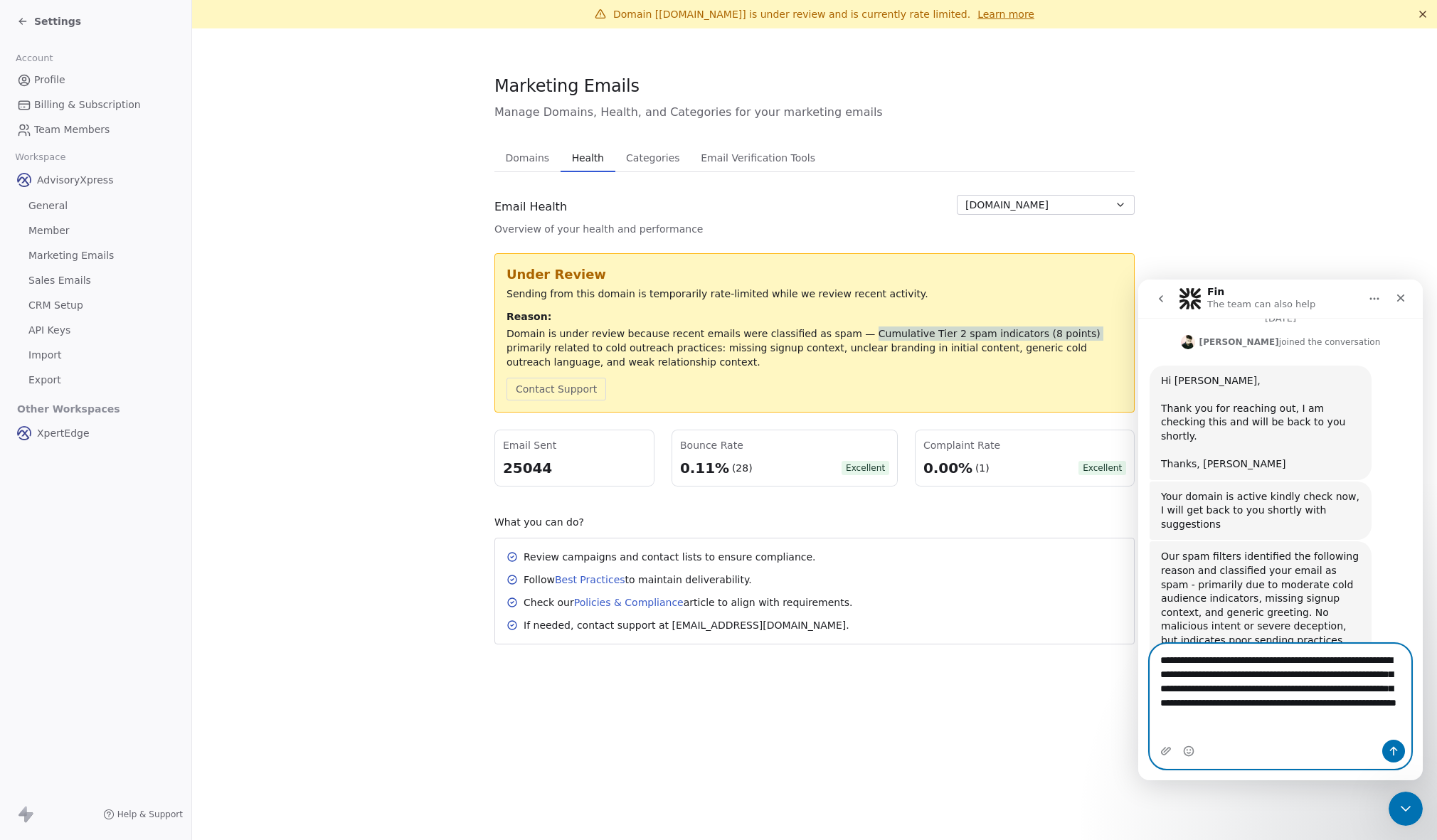
scroll to position [368, 0]
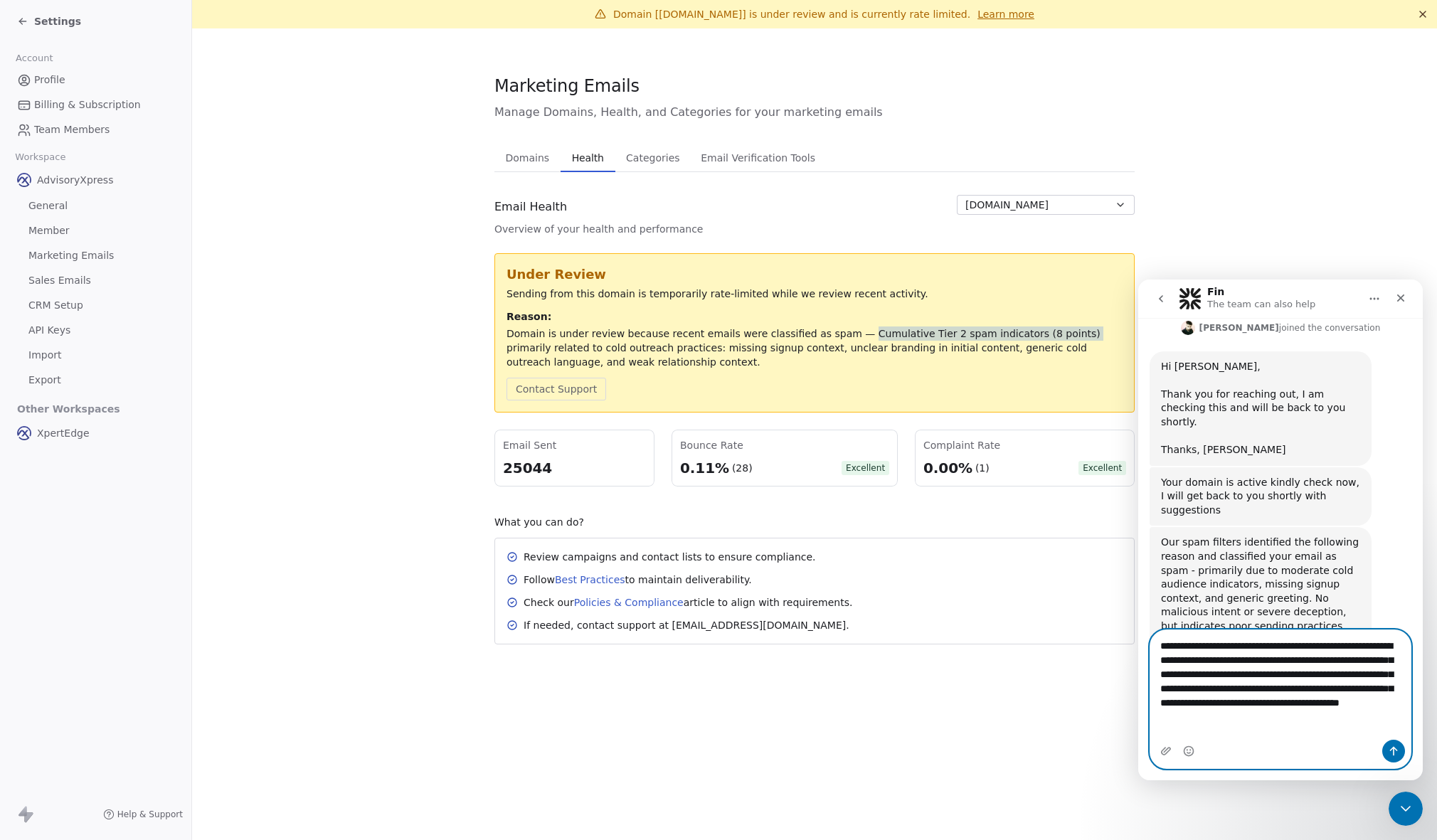
type textarea "**********"
click at [41, 19] on span "Settings" at bounding box center [57, 22] width 47 height 14
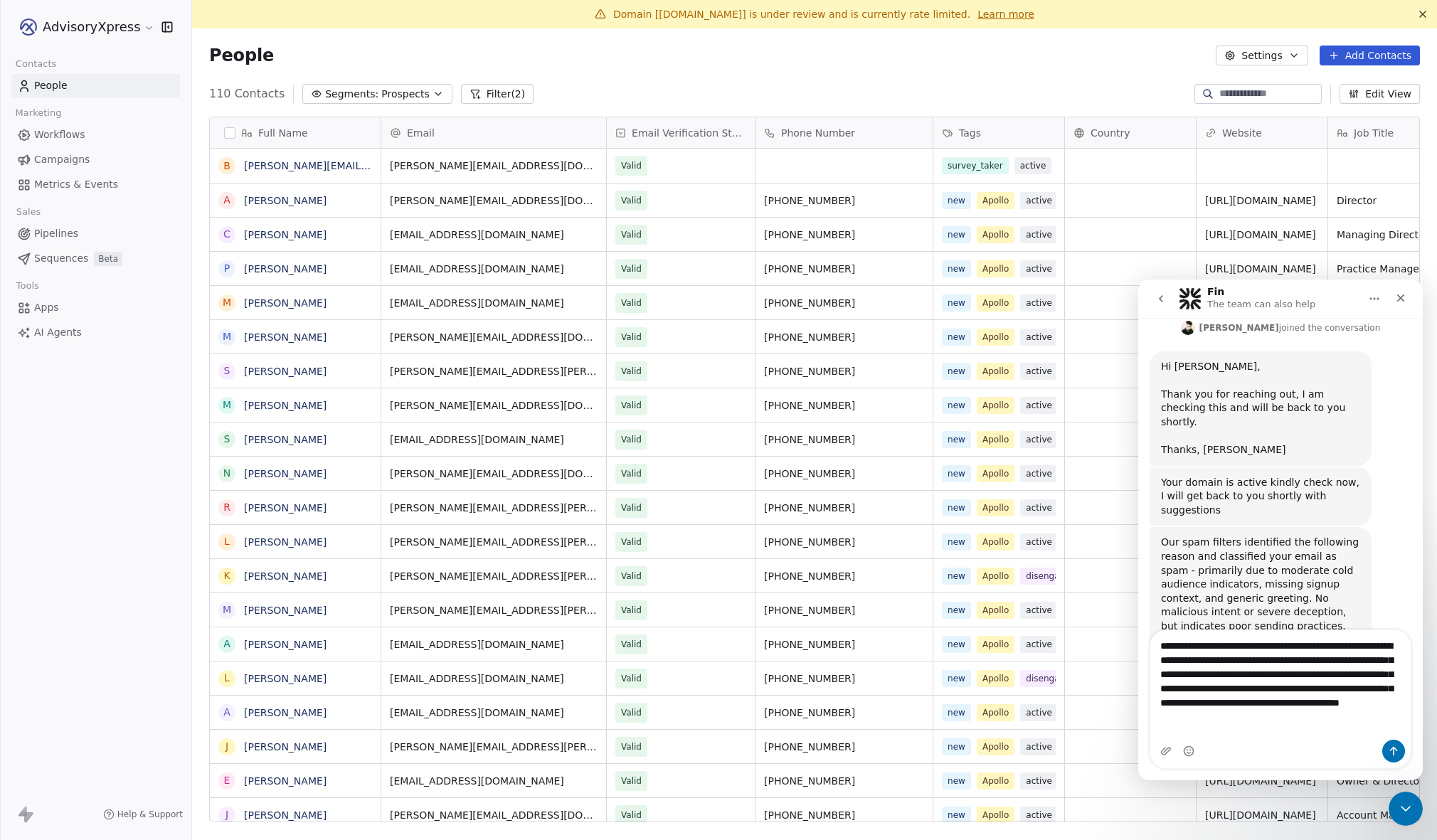
scroll to position [740, 1245]
click at [44, 154] on span "Campaigns" at bounding box center [62, 159] width 56 height 15
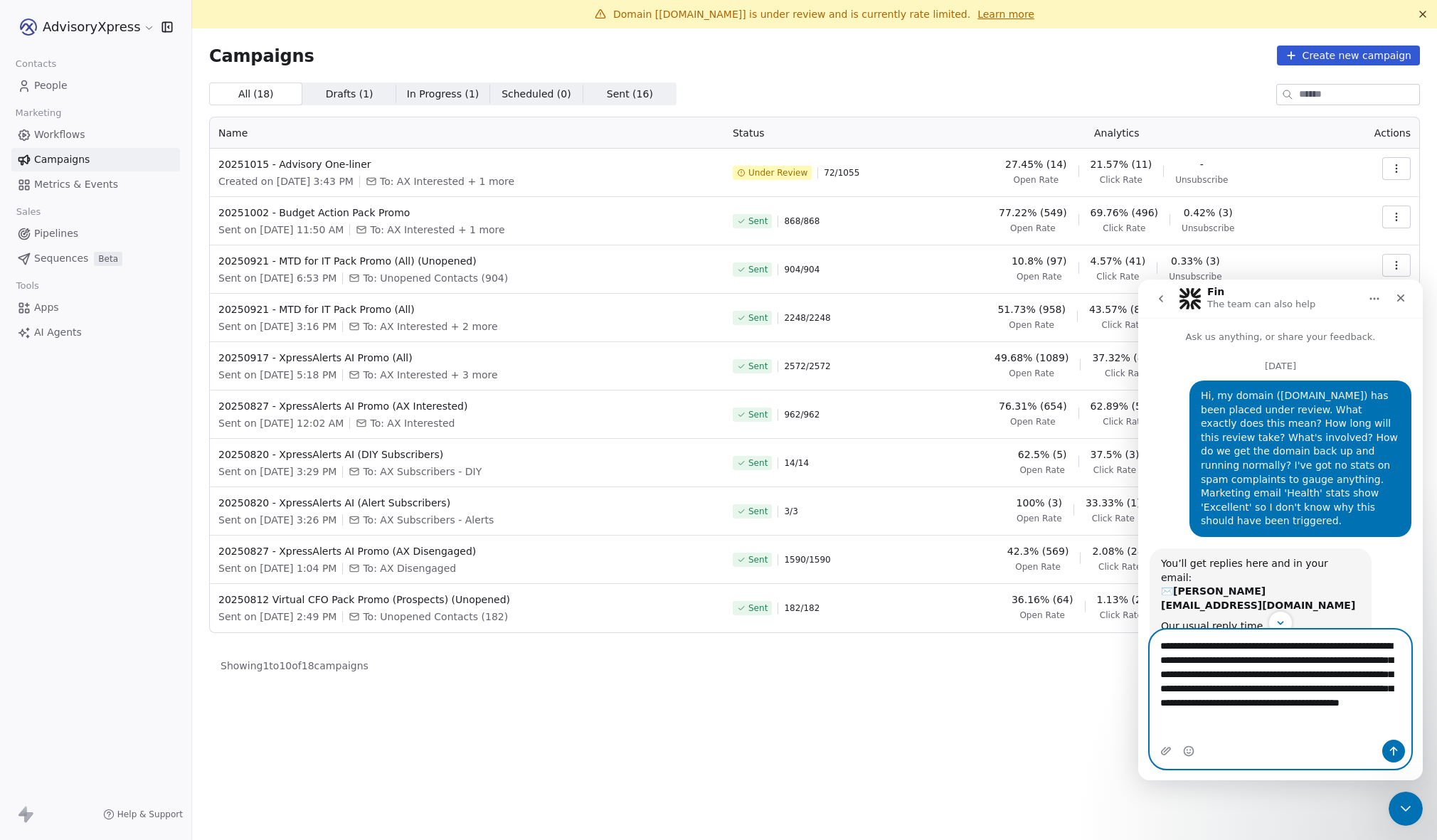
click at [1347, 724] on textarea "**********" at bounding box center [1281, 678] width 260 height 96
click at [1392, 747] on icon "Send a message…" at bounding box center [1394, 752] width 12 height 12
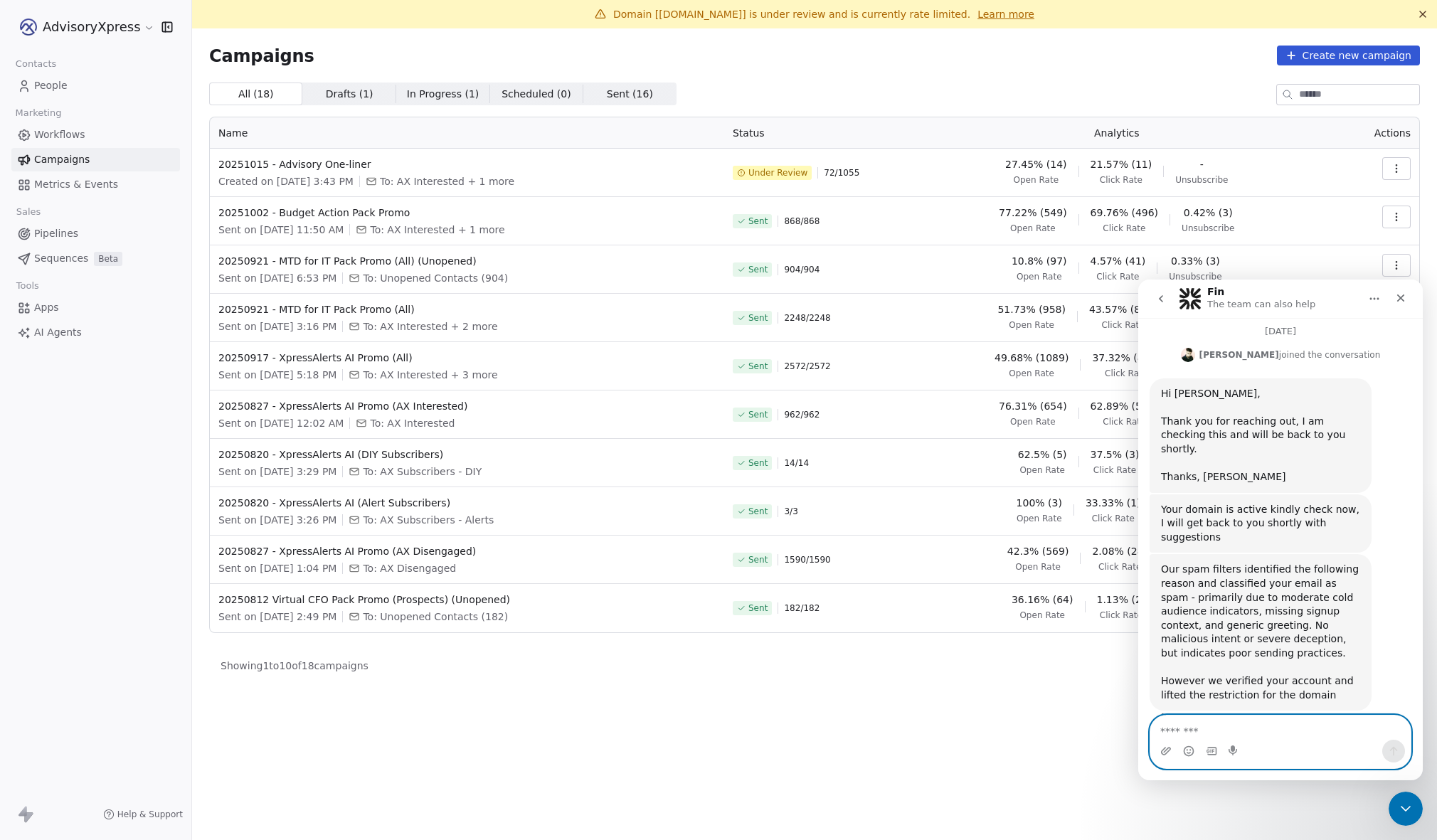
scroll to position [453, 0]
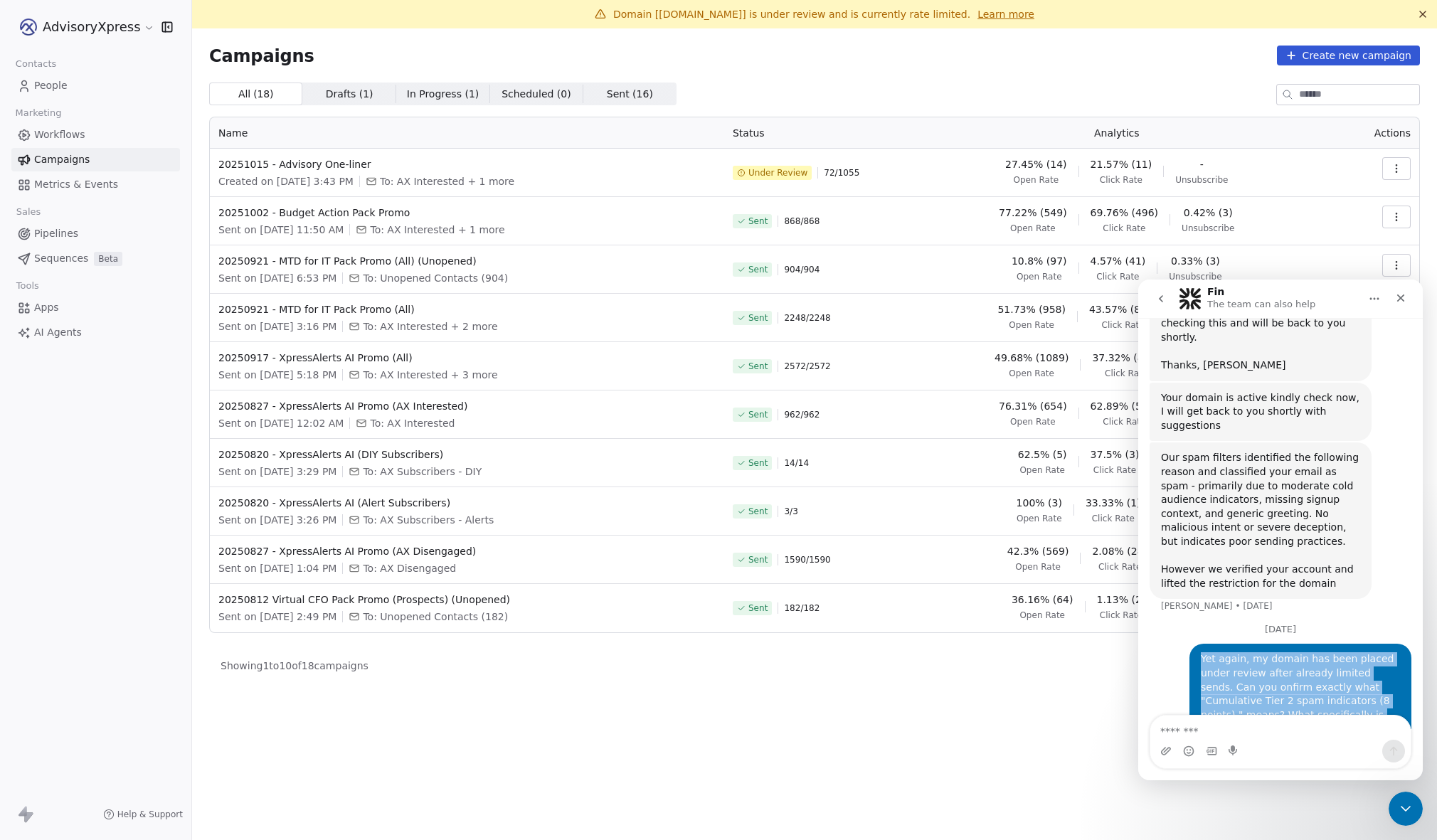
drag, startPoint x: 1307, startPoint y: 690, endPoint x: 1204, endPoint y: 596, distance: 139.4
click at [1200, 644] on div "Yet again, my domain has been placed under review after already limited sends. …" at bounding box center [1300, 715] width 222 height 143
copy div "Yet again, my domain has been placed under review after already limited sends. …"
click at [1402, 297] on icon "Close" at bounding box center [1401, 298] width 8 height 8
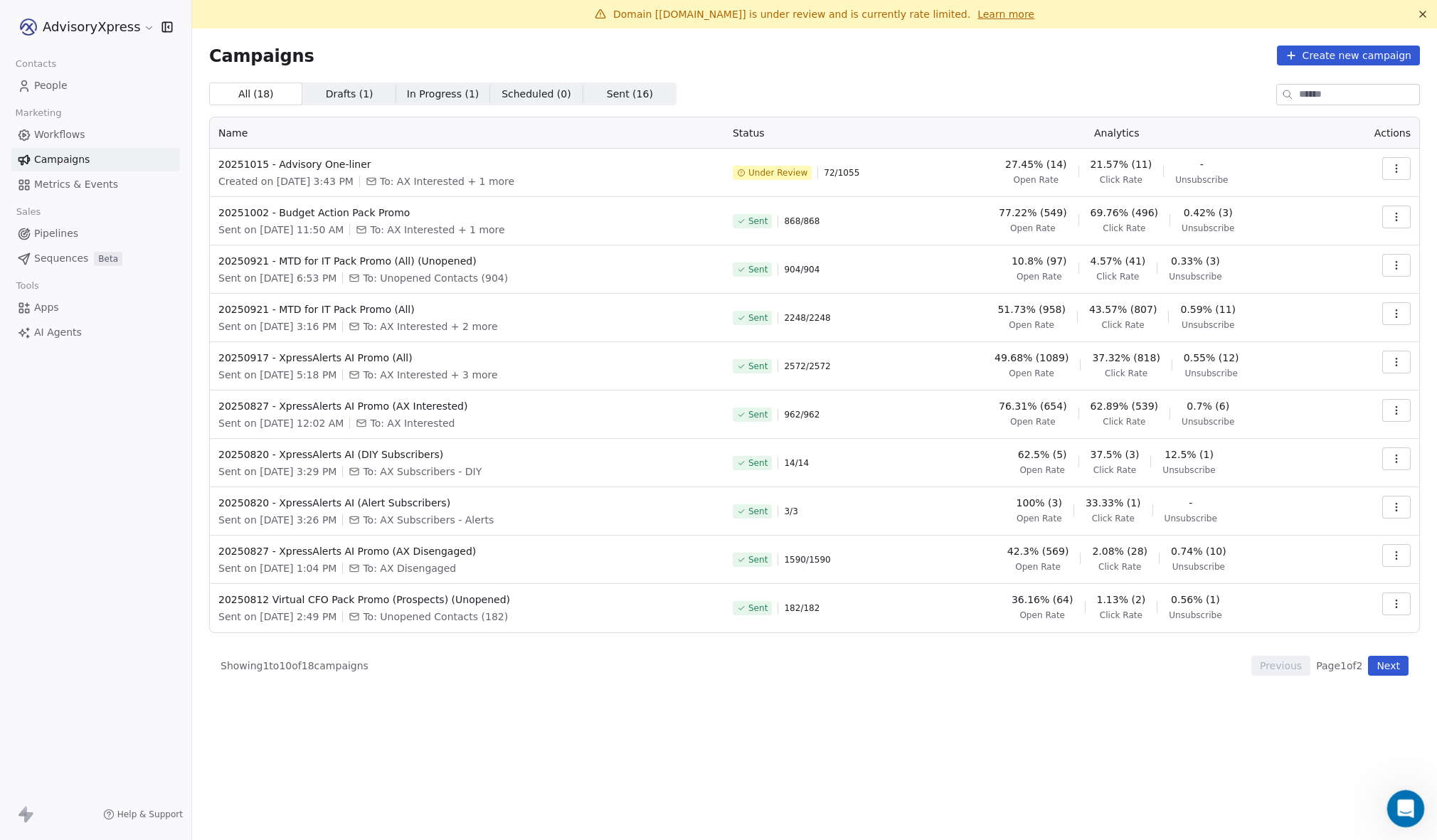
click at [1405, 814] on icon "Open Intercom Messenger" at bounding box center [1404, 807] width 23 height 23
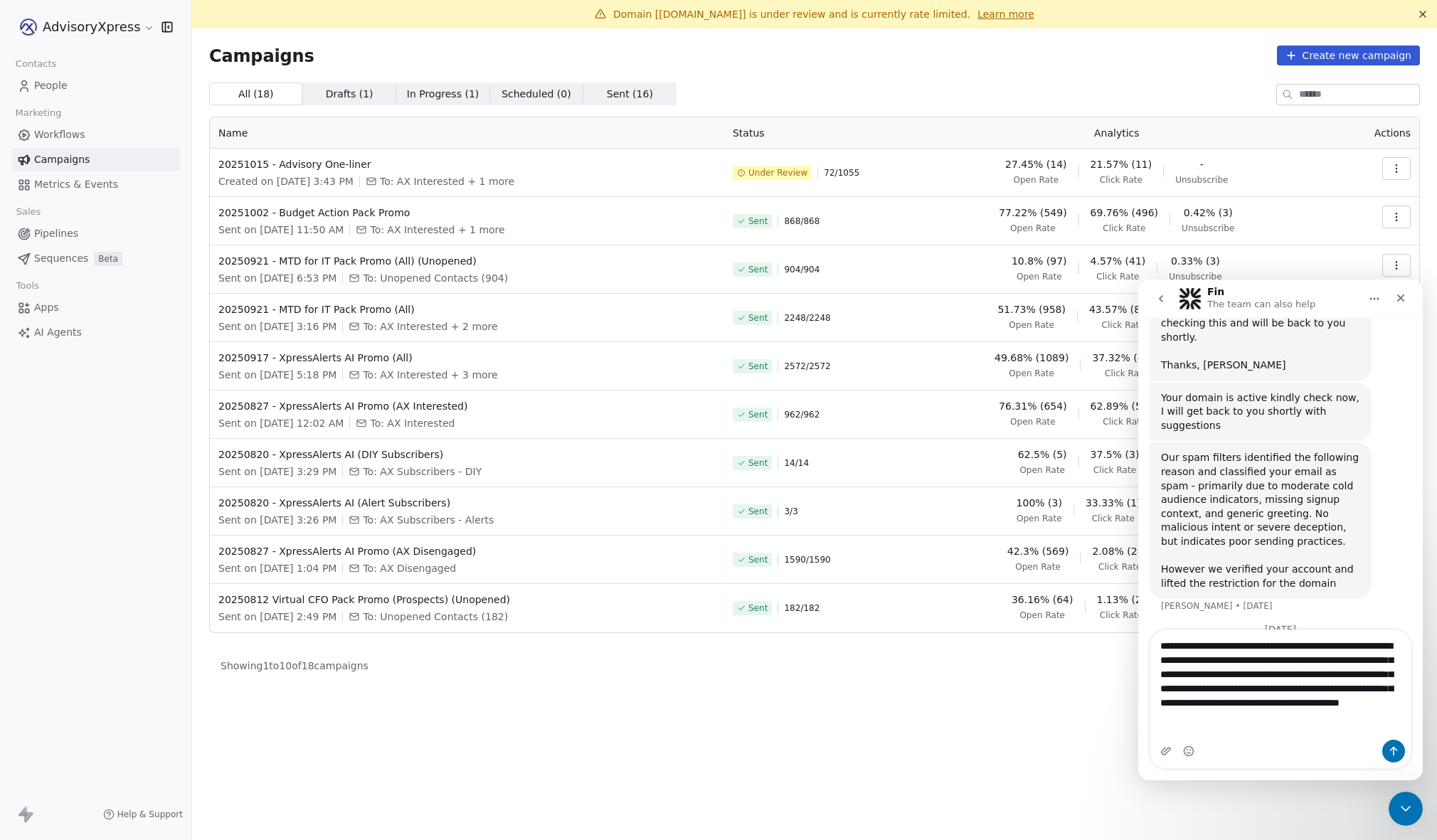
scroll to position [525, 0]
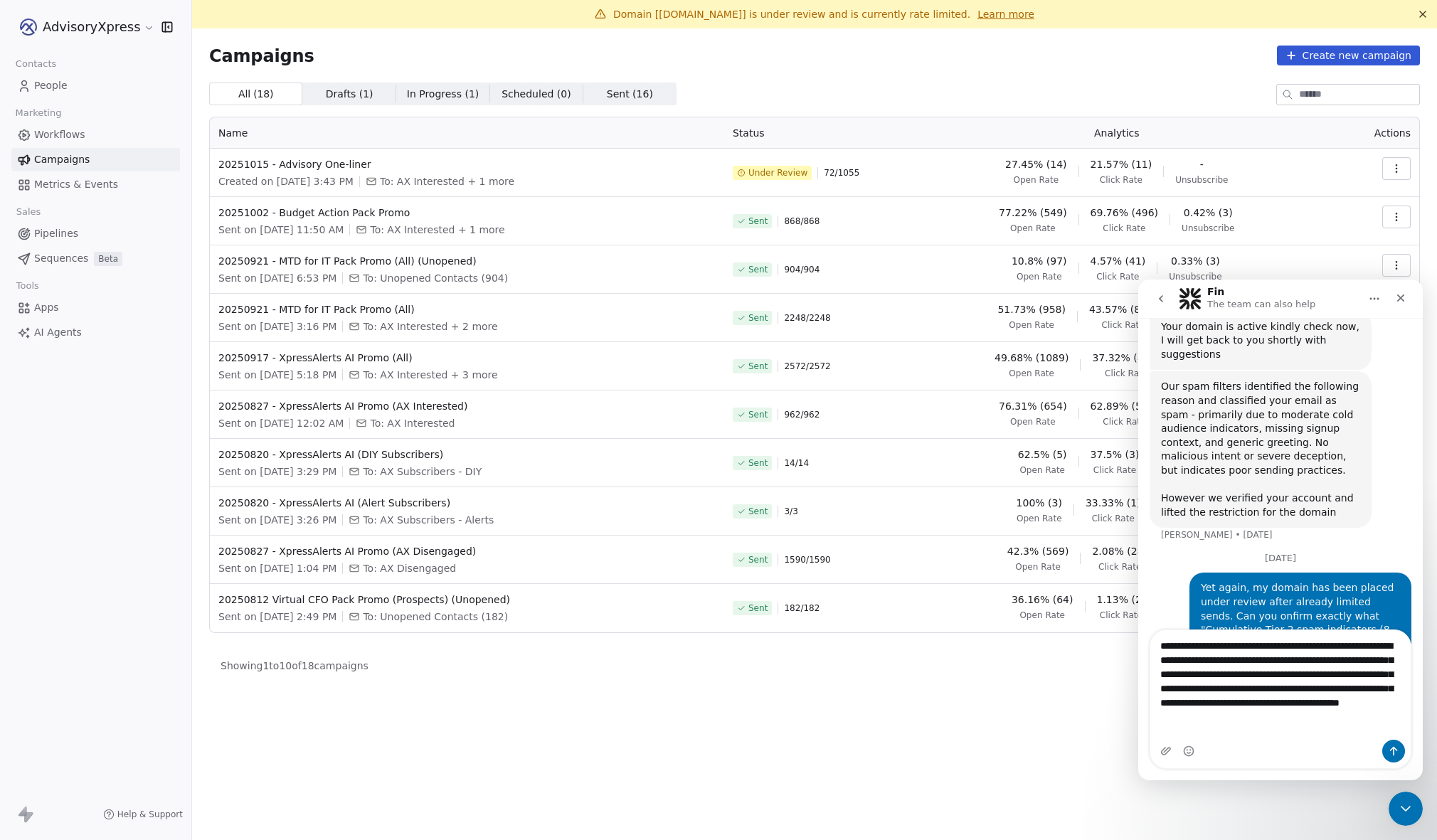
type textarea "**********"
click at [1163, 293] on icon "go back" at bounding box center [1161, 299] width 12 height 12
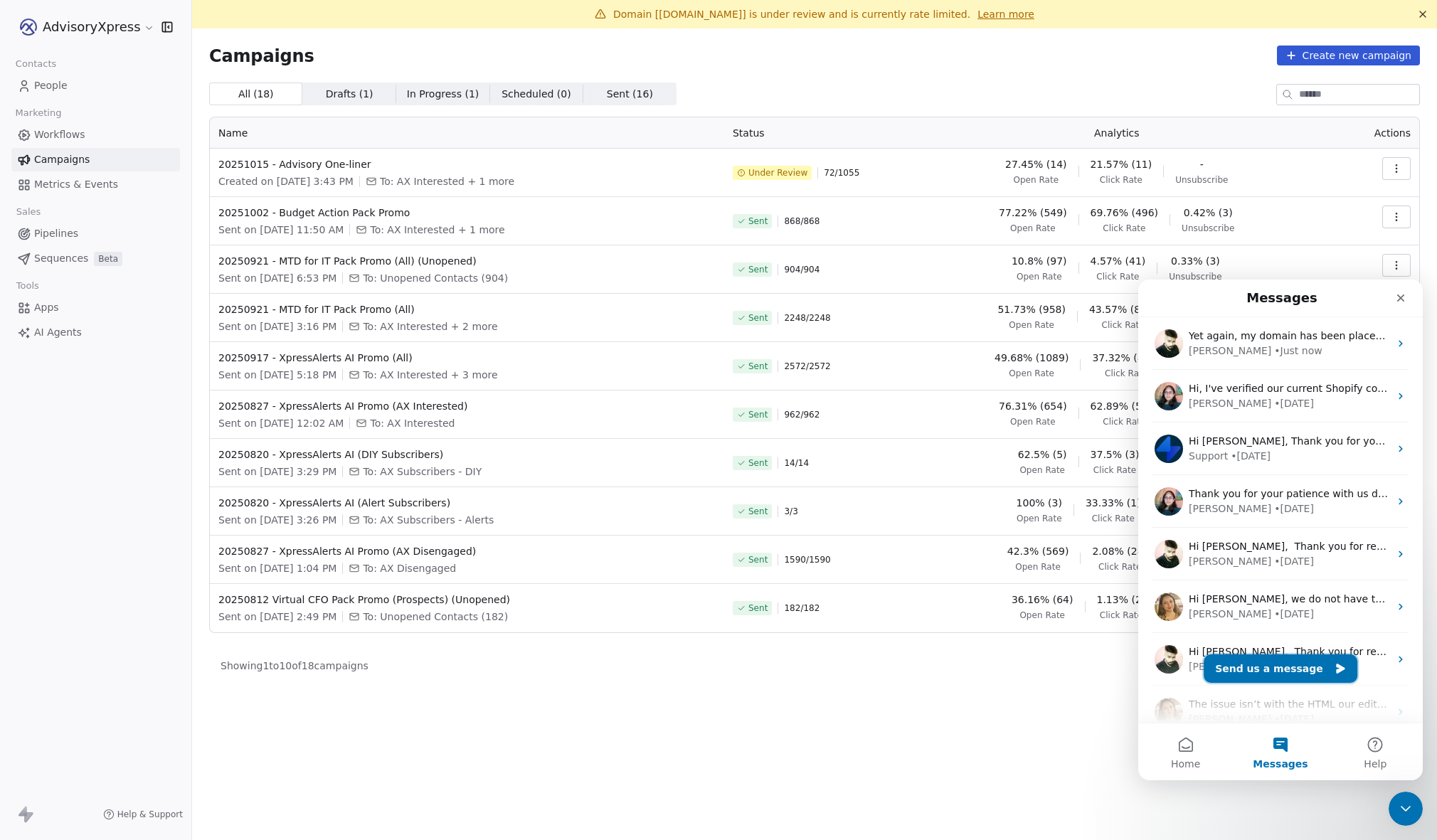
click at [1275, 669] on button "Send us a message" at bounding box center [1281, 669] width 153 height 28
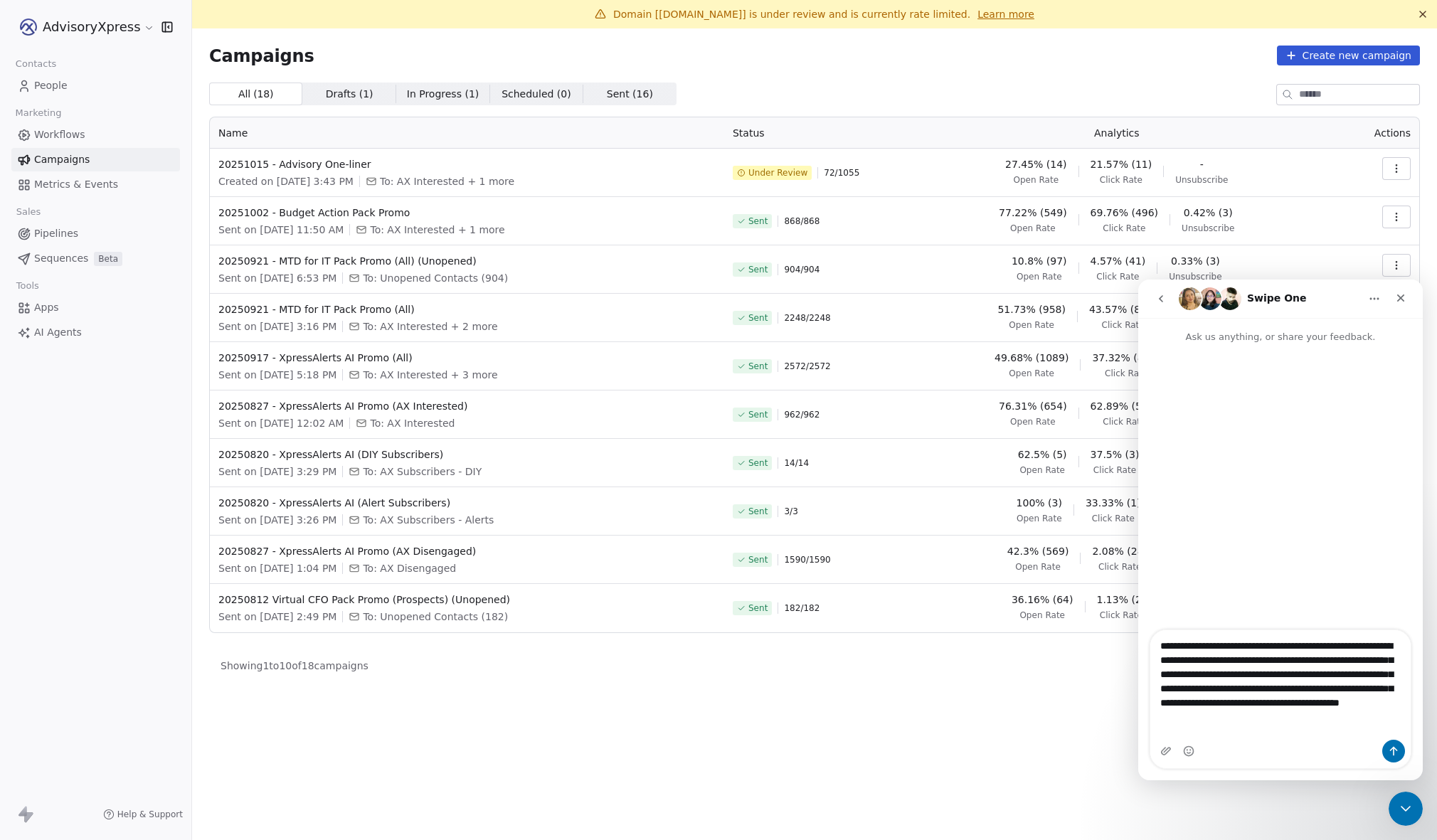
click at [1258, 662] on textarea "**********" at bounding box center [1281, 678] width 260 height 96
click at [1182, 676] on textarea "**********" at bounding box center [1281, 682] width 260 height 109
click at [1258, 689] on textarea "**********" at bounding box center [1281, 682] width 260 height 109
type textarea "**********"
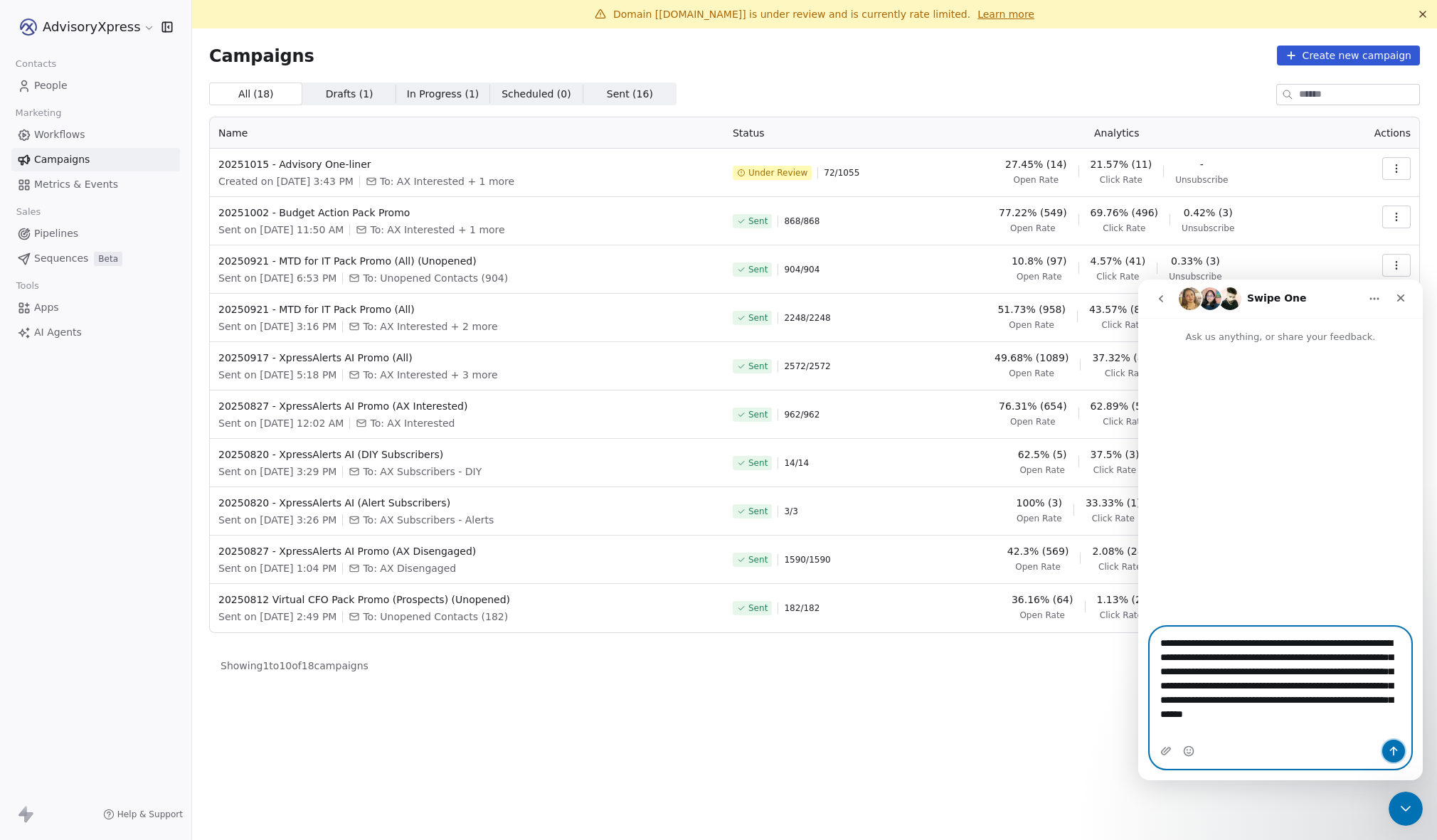
click at [1392, 750] on icon "Send a message…" at bounding box center [1394, 752] width 8 height 9
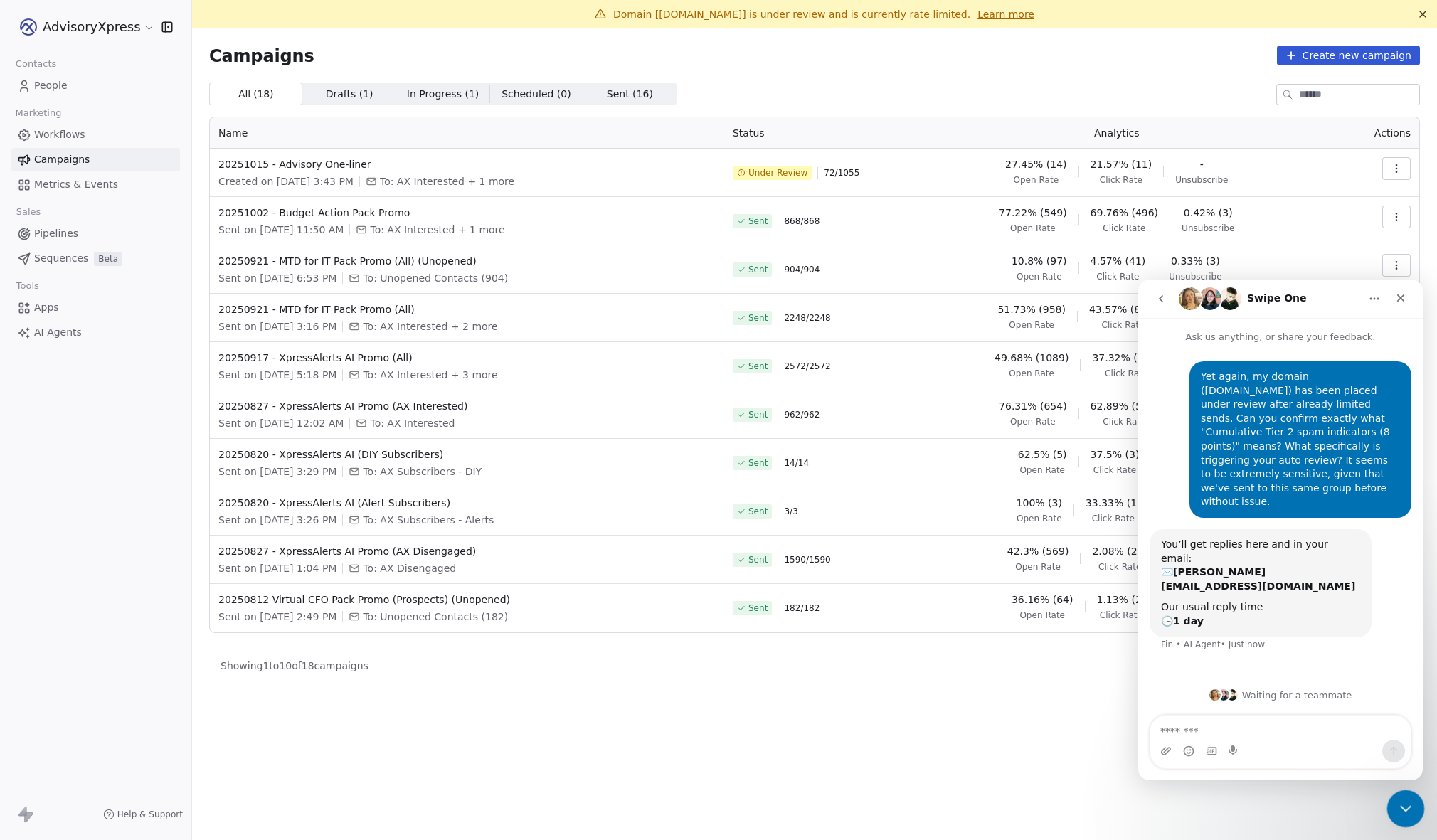
click at [1398, 803] on icon "Close Intercom Messenger" at bounding box center [1404, 807] width 17 height 17
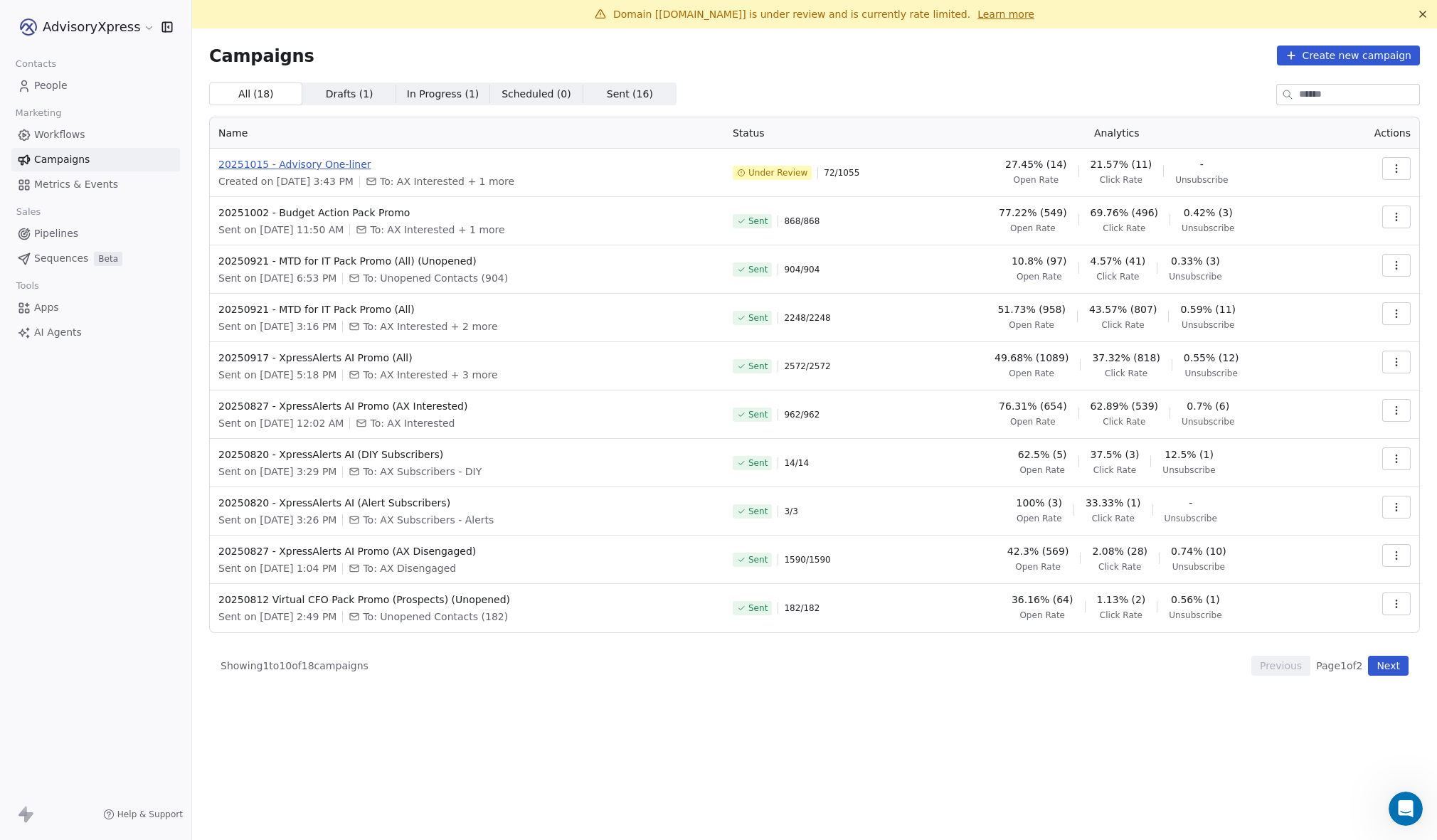
click at [302, 167] on span "20251015 - Advisory One-liner" at bounding box center [467, 164] width 497 height 14
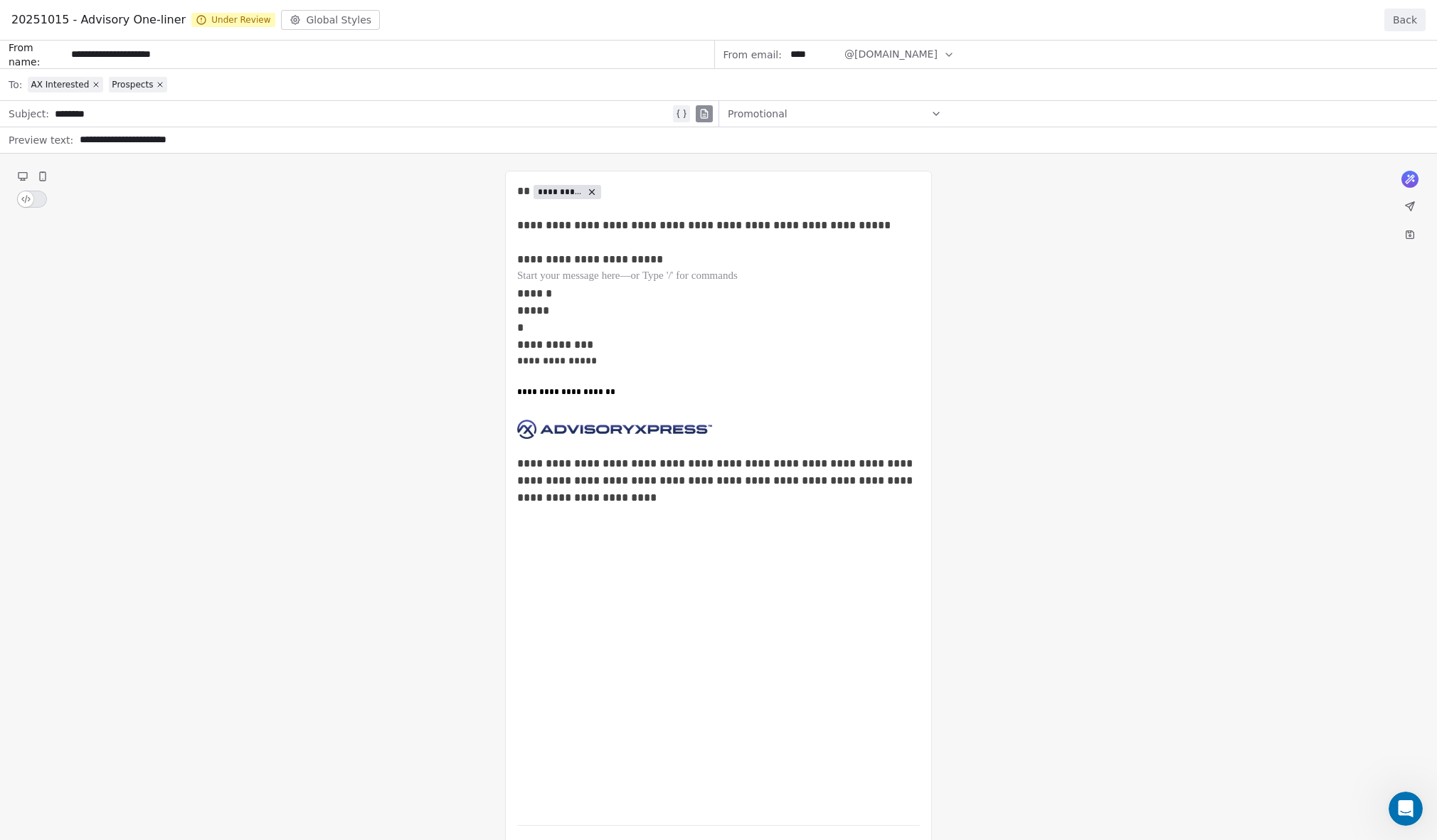
click at [610, 428] on div "**********" at bounding box center [718, 440] width 1437 height 799
click at [1406, 20] on button "Back" at bounding box center [1405, 20] width 41 height 22
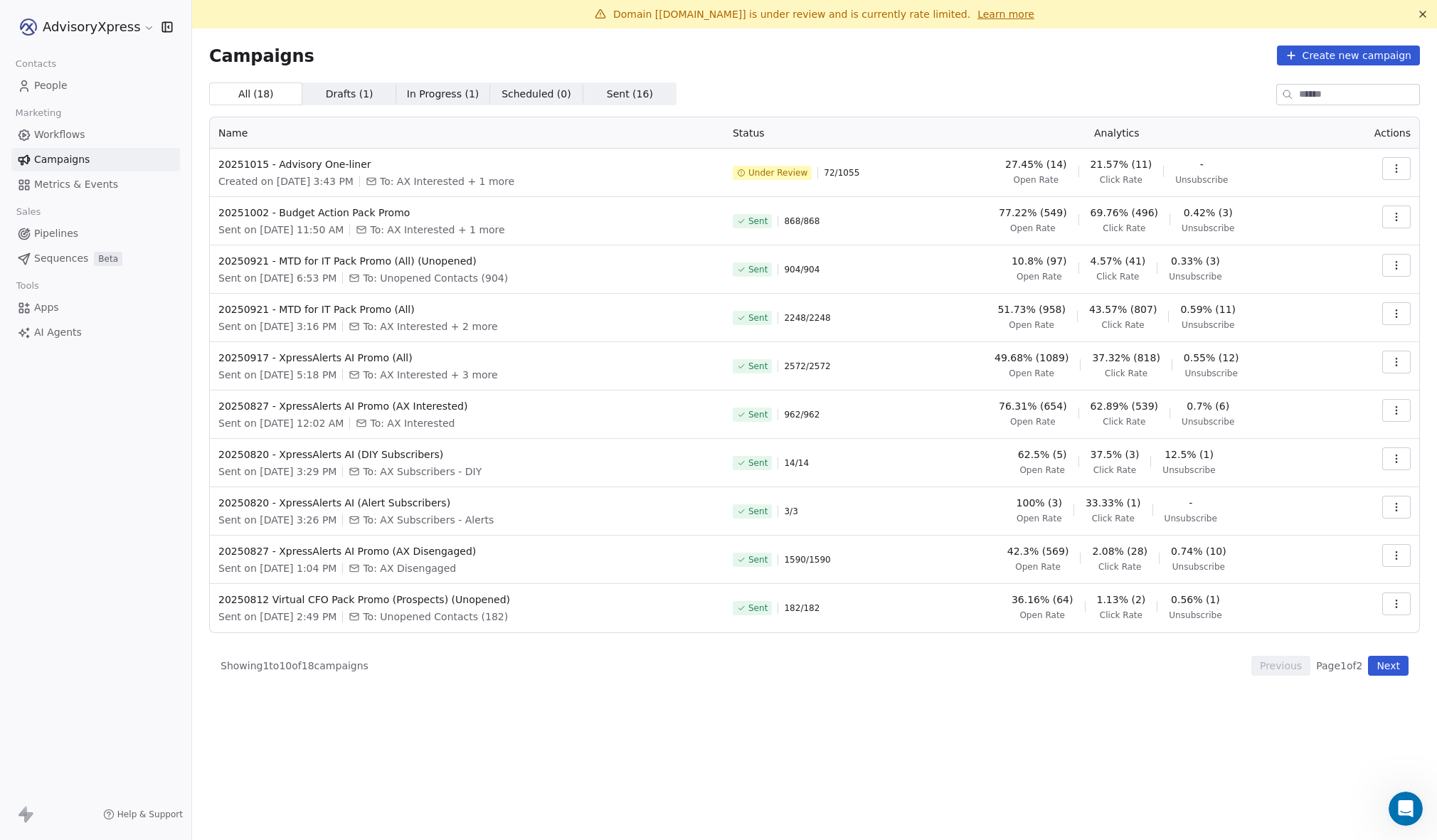
click at [1394, 166] on icon "button" at bounding box center [1397, 169] width 12 height 12
click at [1292, 264] on span "Pause" at bounding box center [1300, 269] width 33 height 17
click at [1401, 210] on button "button" at bounding box center [1396, 216] width 28 height 22
click at [1304, 268] on span "View Analytics" at bounding box center [1325, 272] width 82 height 17
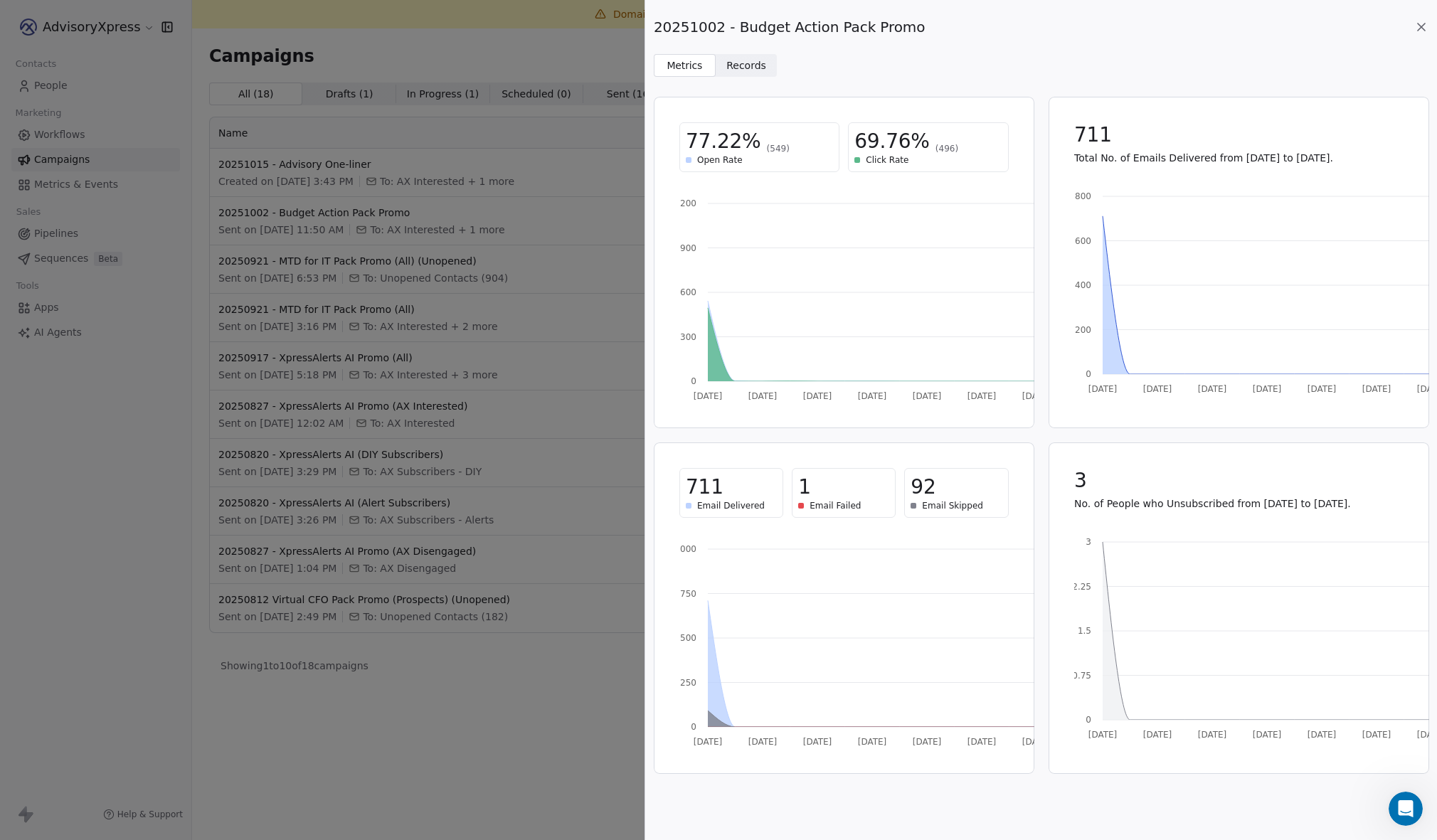
click at [760, 64] on span "Records" at bounding box center [746, 66] width 40 height 15
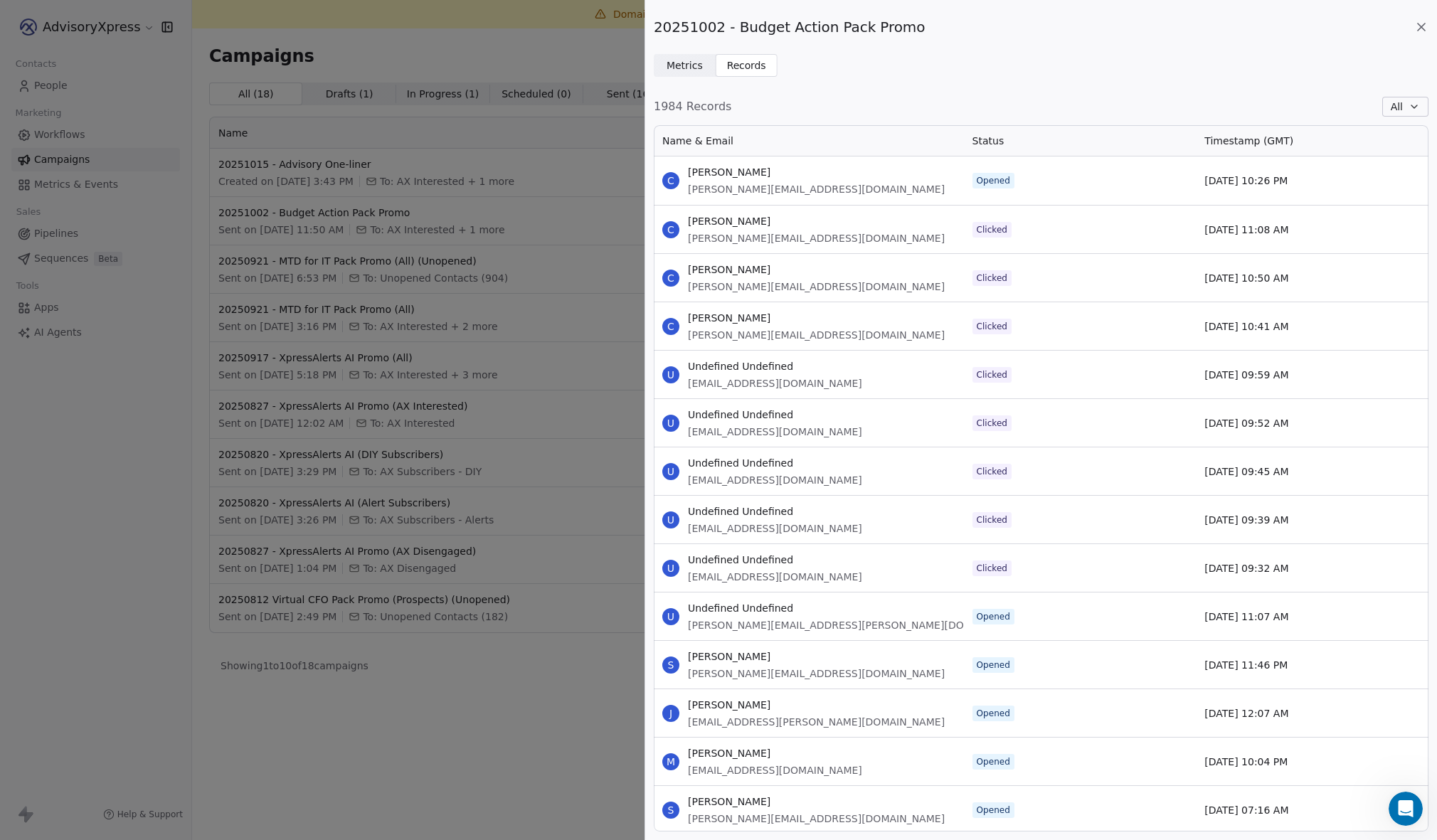
scroll to position [707, 775]
click at [1422, 22] on icon at bounding box center [1422, 27] width 14 height 14
